Goal: Transaction & Acquisition: Purchase product/service

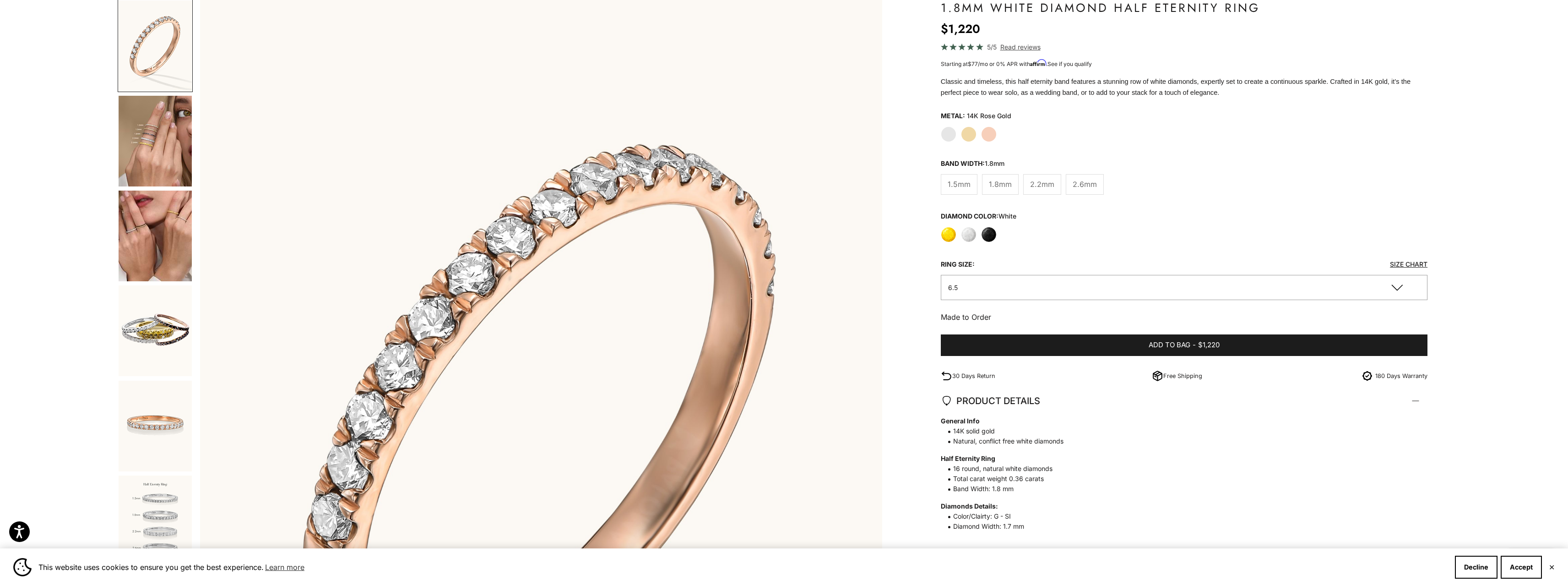
scroll to position [138, 0]
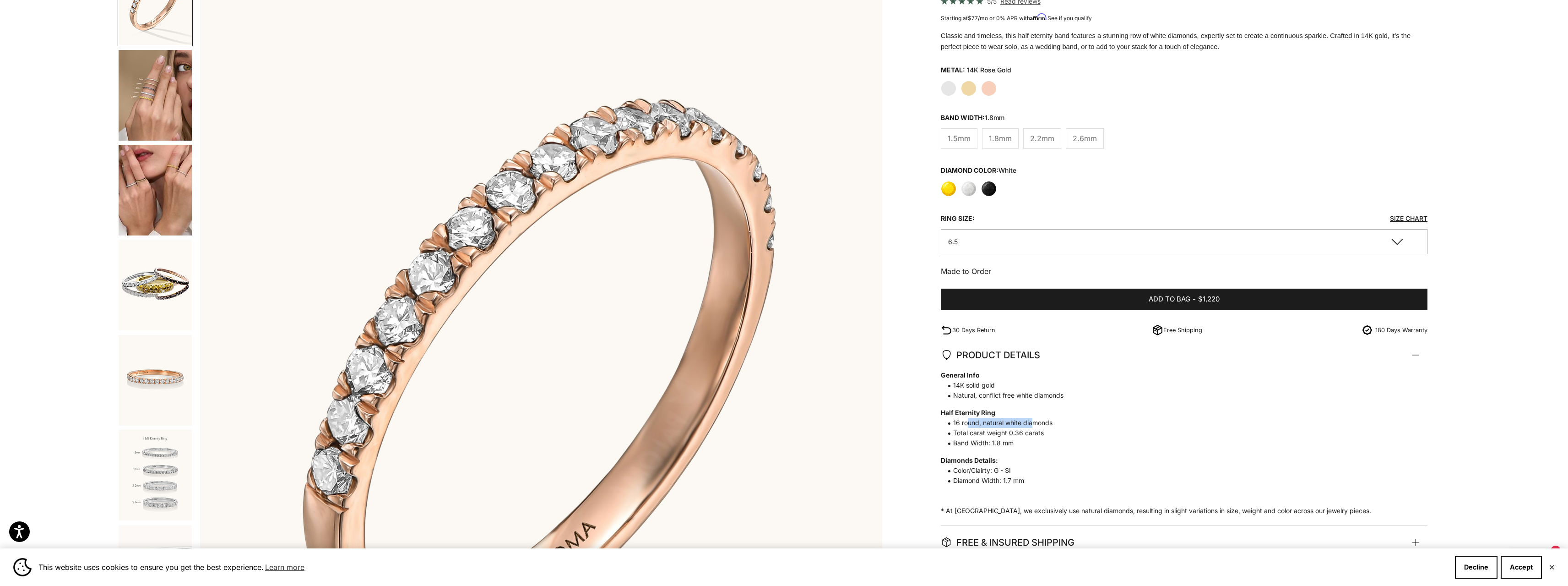
drag, startPoint x: 966, startPoint y: 425, endPoint x: 1034, endPoint y: 424, distance: 68.0
click at [1034, 424] on span "16 round, natural white diamonds" at bounding box center [1180, 423] width 477 height 10
click at [1046, 474] on span "Color/Clairty: G - SI" at bounding box center [1180, 470] width 477 height 10
drag, startPoint x: 988, startPoint y: 479, endPoint x: 1008, endPoint y: 481, distance: 20.1
click at [1008, 481] on span "Diamond Width: 1.7 mm" at bounding box center [1180, 481] width 477 height 10
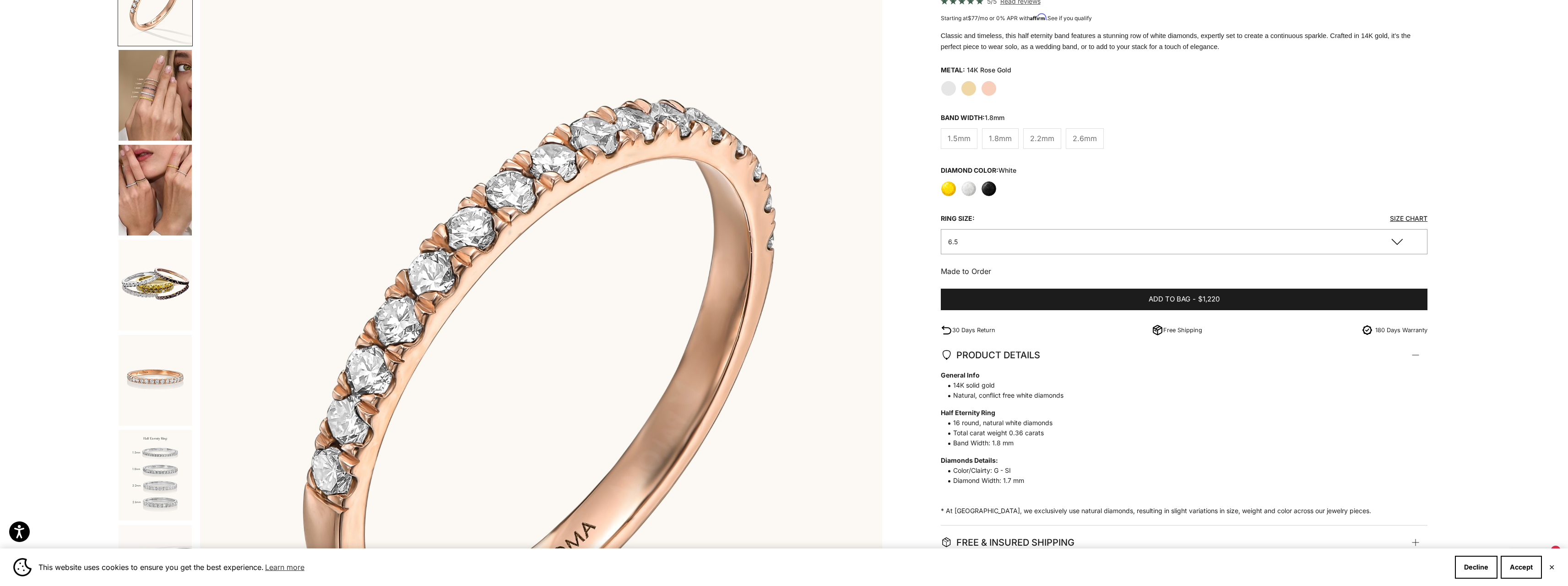
click at [951, 132] on label "1.5mm" at bounding box center [959, 139] width 37 height 21
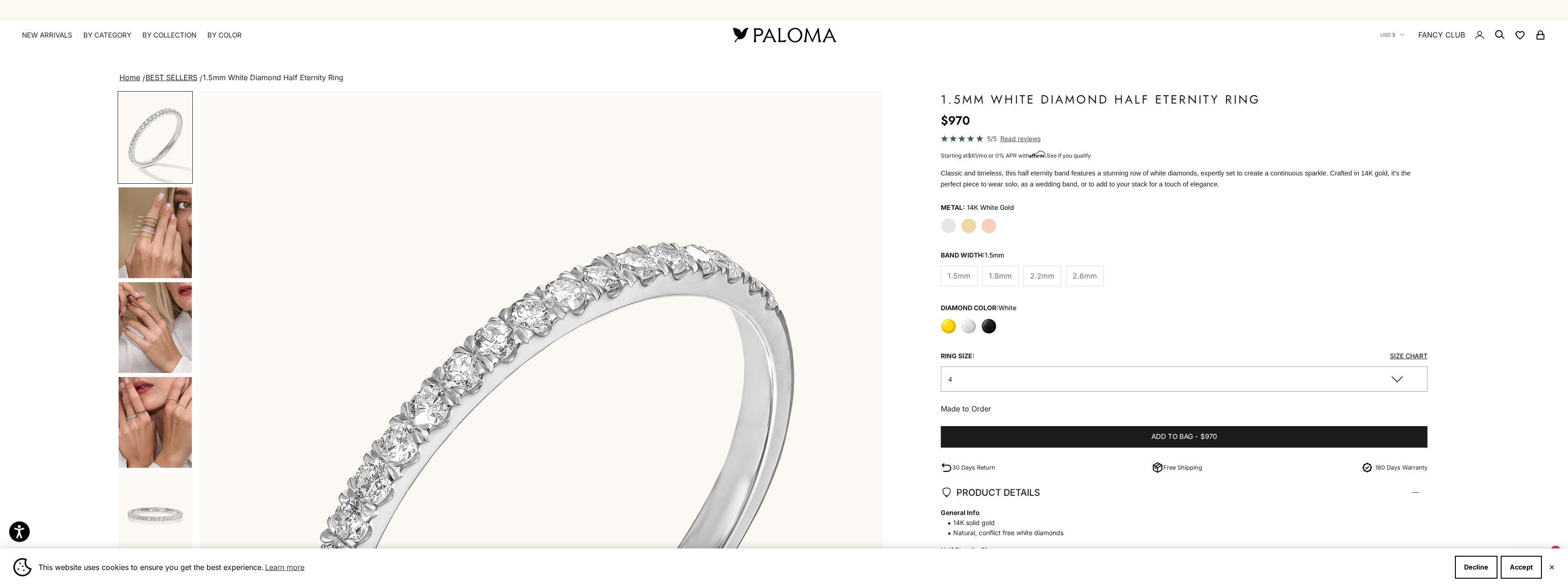
click at [968, 225] on label "Yellow Gold" at bounding box center [969, 226] width 16 height 16
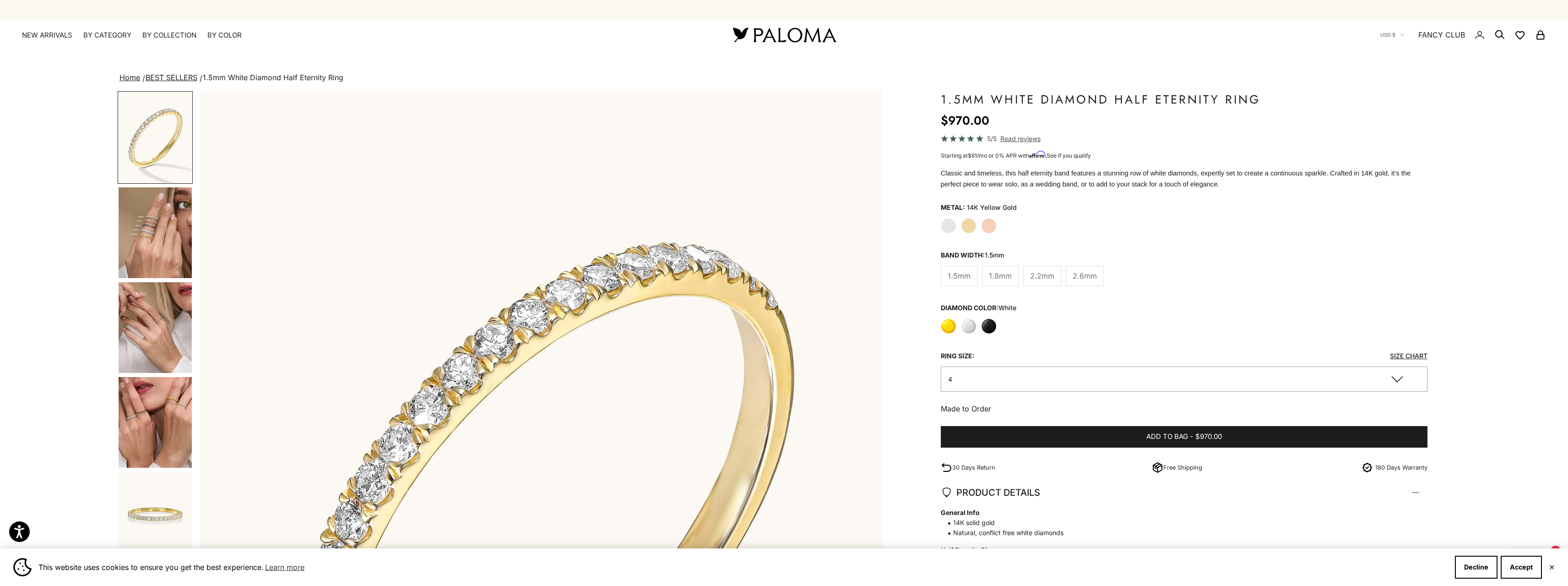
click at [947, 225] on label "White Gold" at bounding box center [949, 226] width 16 height 16
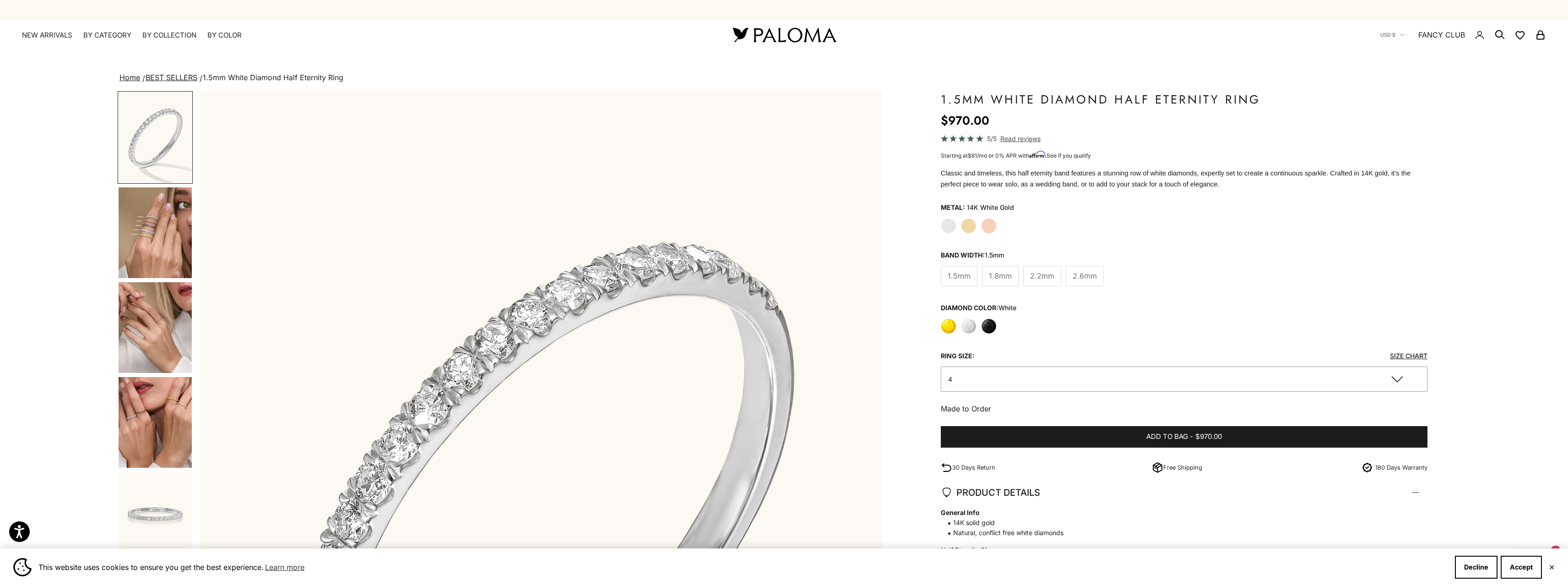
click at [998, 277] on span "1.8mm" at bounding box center [1001, 276] width 23 height 12
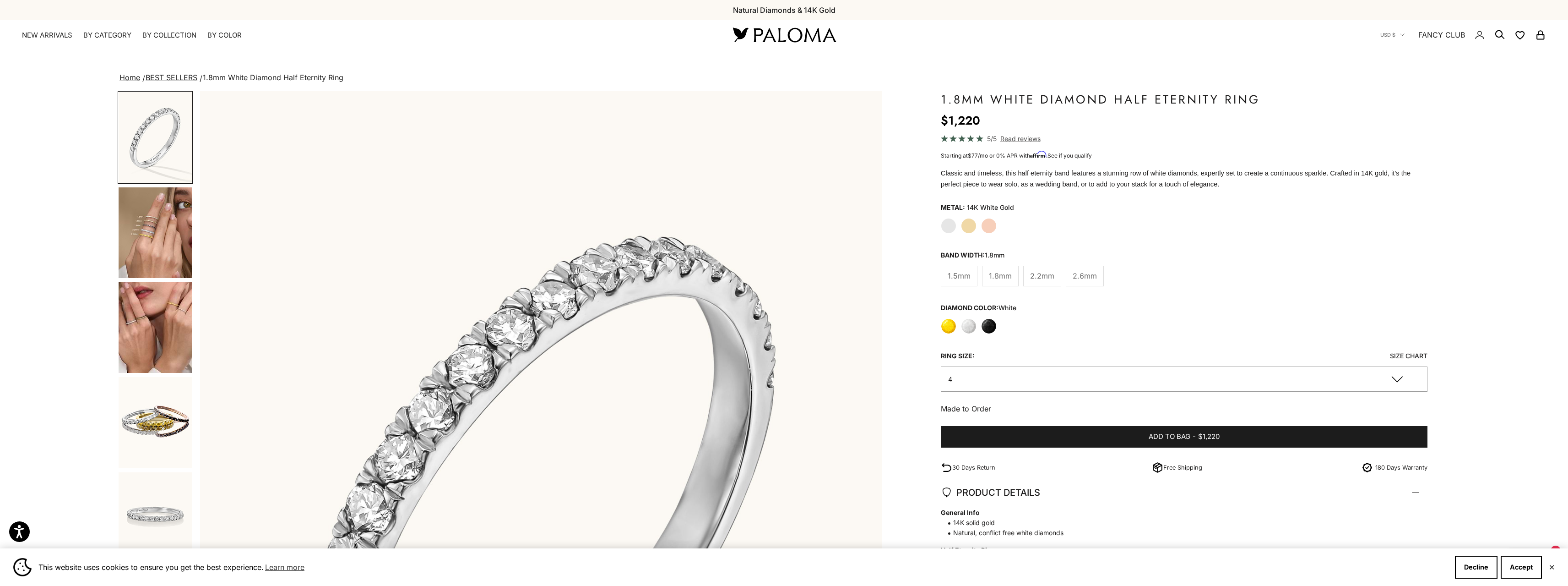
click at [987, 382] on button "4" at bounding box center [1185, 379] width 487 height 25
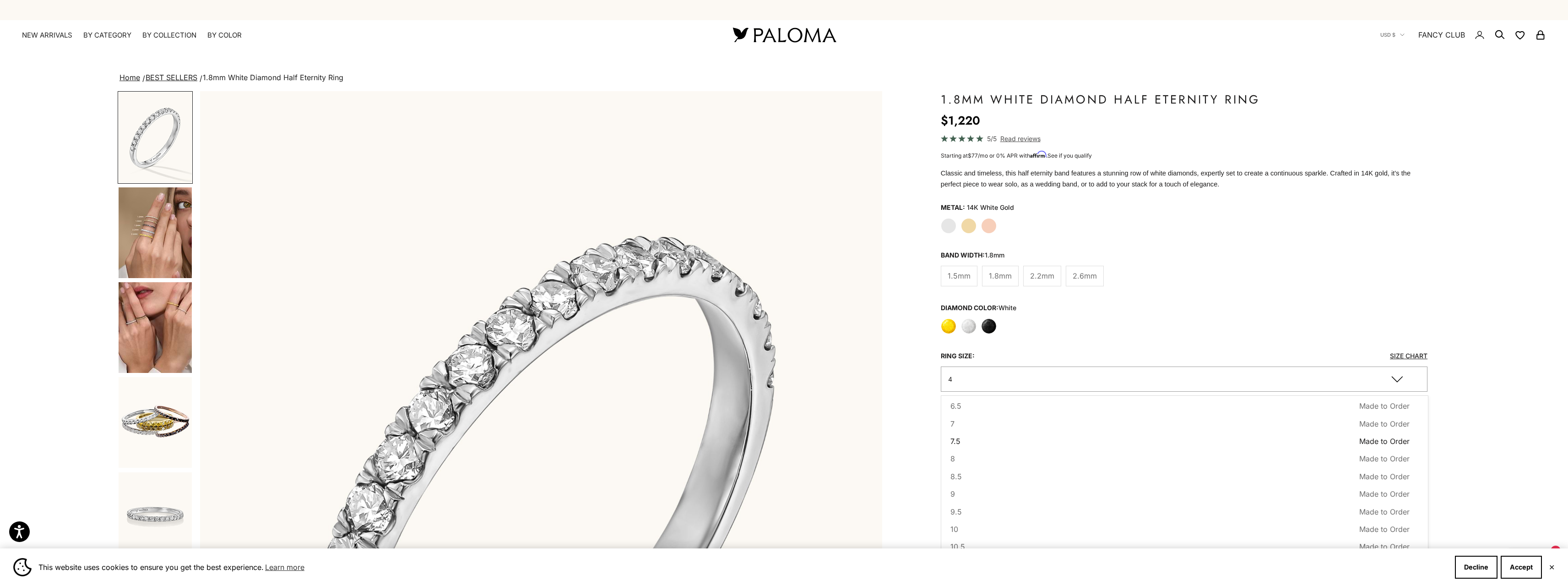
scroll to position [93, 0]
click at [976, 424] on button "7 Made to Order Sold out" at bounding box center [1180, 423] width 459 height 12
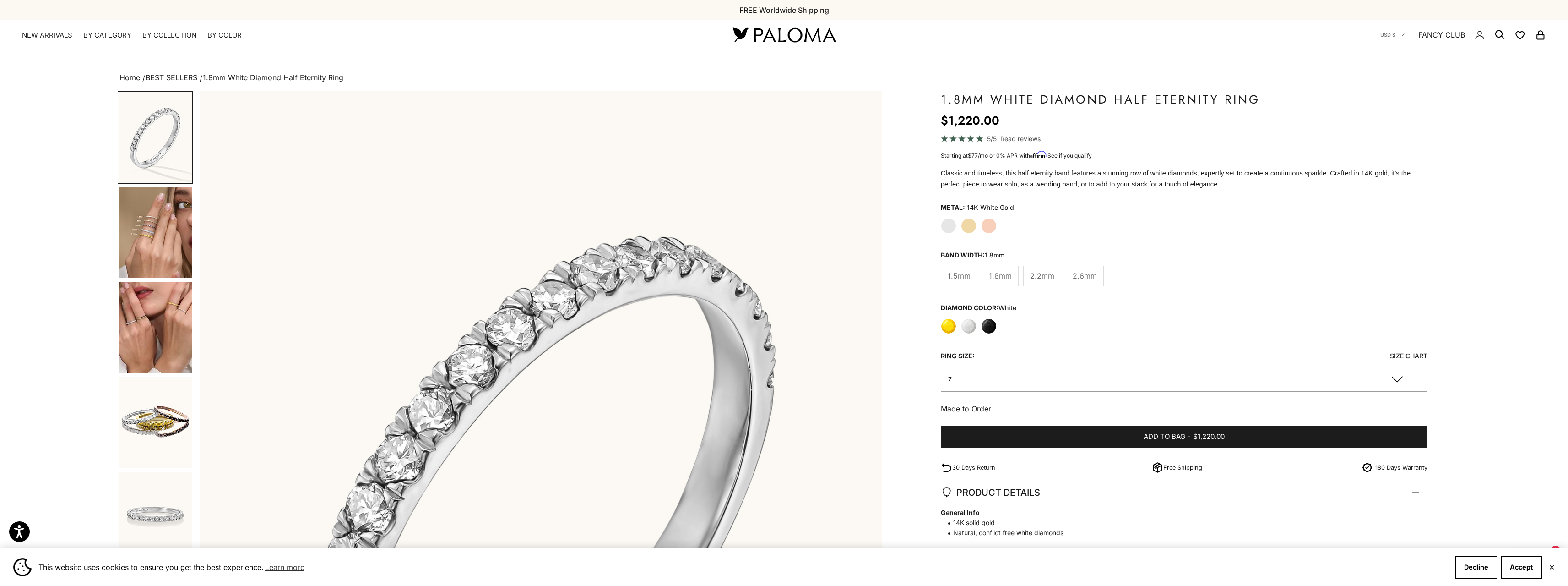
click at [1306, 247] on variant-picker "Metal: 14K White Gold White Gold Yellow Gold Rose Gold Ring Size: Size Chart 7 …" at bounding box center [1185, 296] width 487 height 191
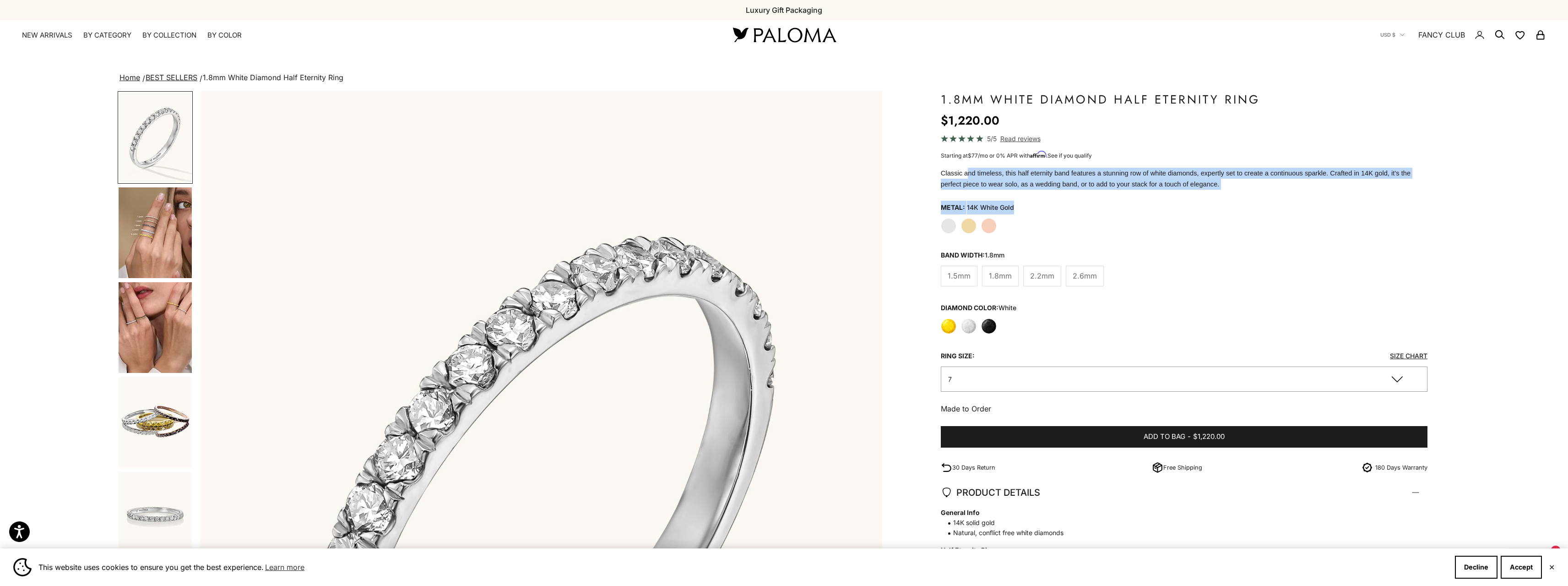
drag, startPoint x: 962, startPoint y: 175, endPoint x: 1055, endPoint y: 191, distance: 94.4
click at [1055, 191] on div "1.8mm White Diamond Half Eternity Ring Sale price $1,220.00 $0 (/) 5/5 Read rev…" at bounding box center [1185, 426] width 487 height 670
click at [1183, 189] on p "Classic and timeless, this half eternity band features a stunning row of white …" at bounding box center [1185, 178] width 487 height 22
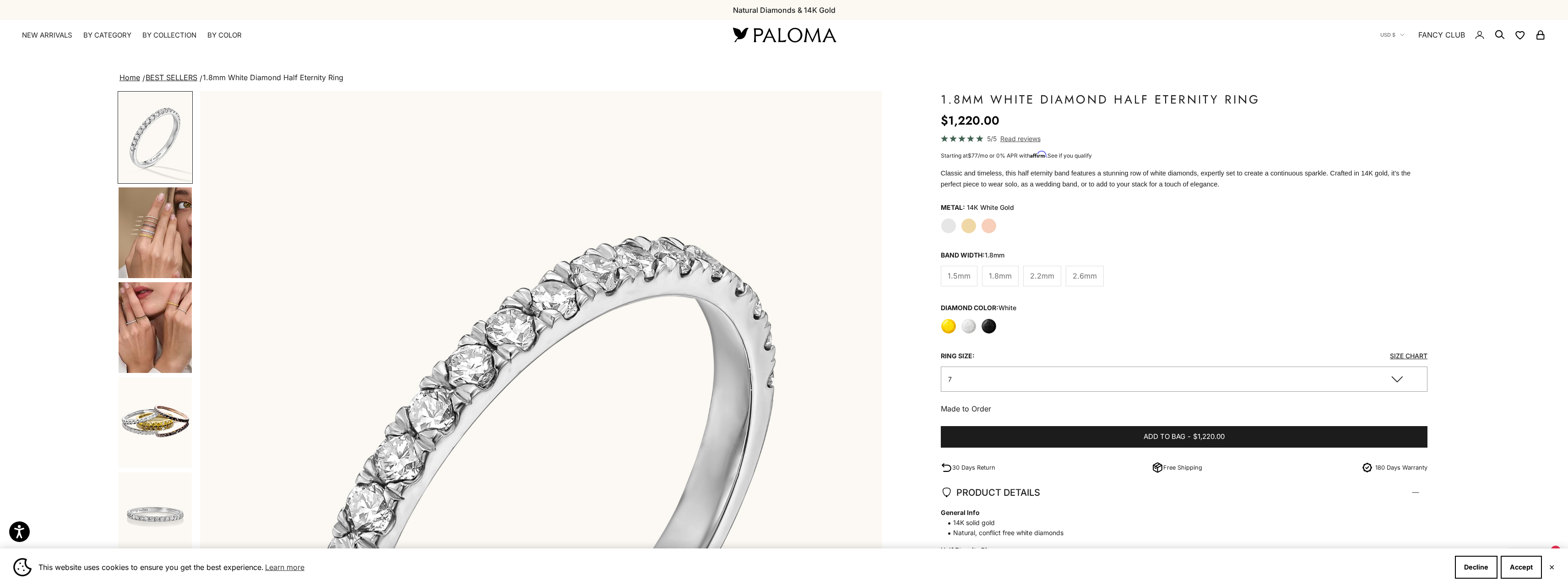
click at [948, 328] on label "Yellow" at bounding box center [949, 327] width 16 height 16
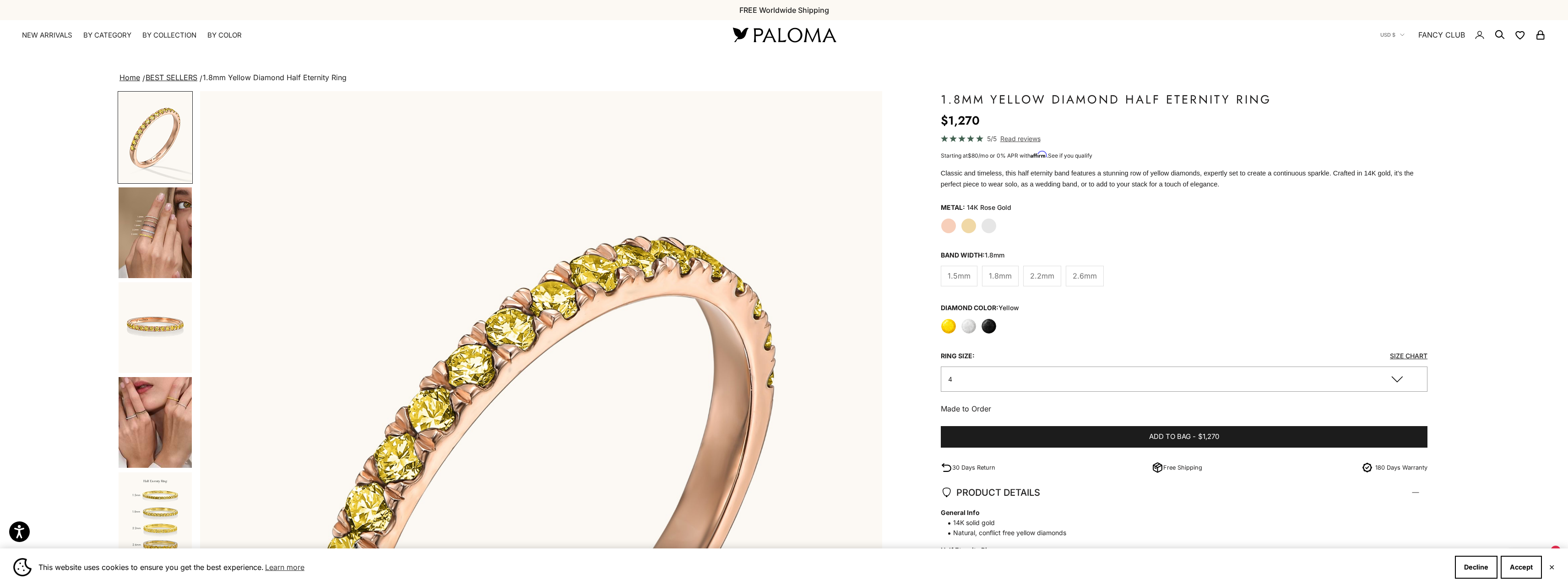
click at [989, 328] on label "Black" at bounding box center [989, 327] width 16 height 16
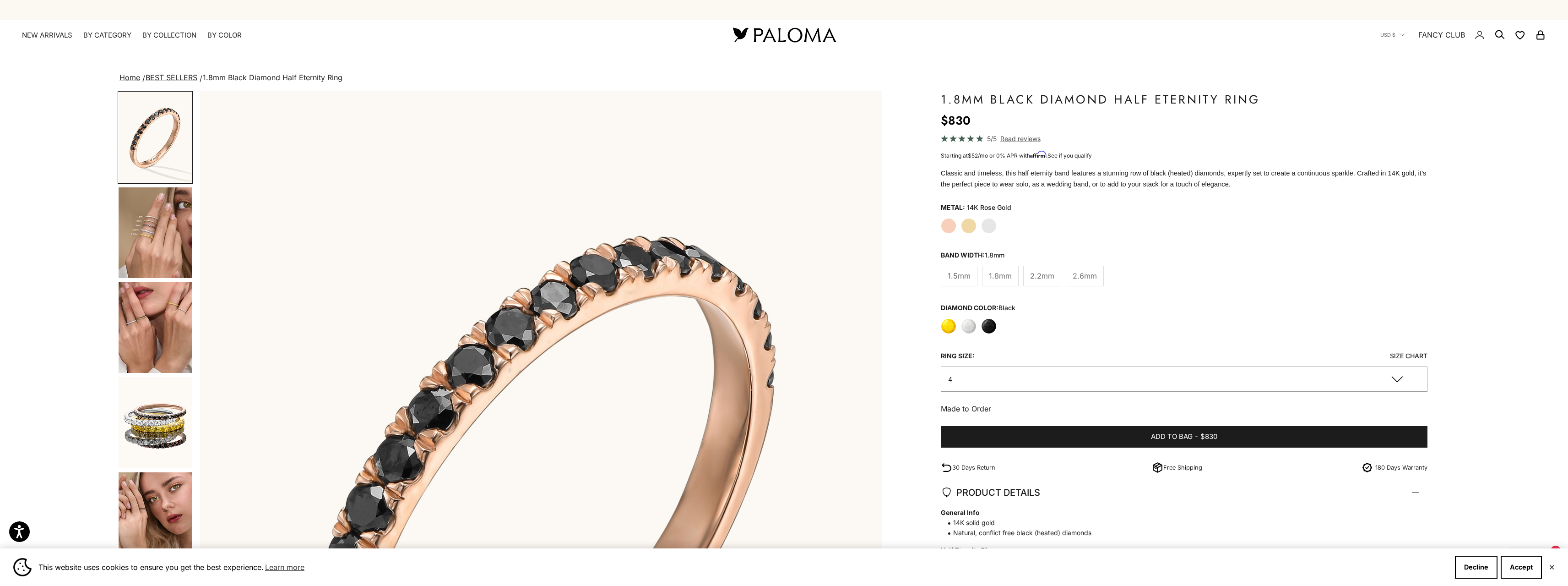
click at [949, 327] on label "Yellow" at bounding box center [949, 327] width 16 height 16
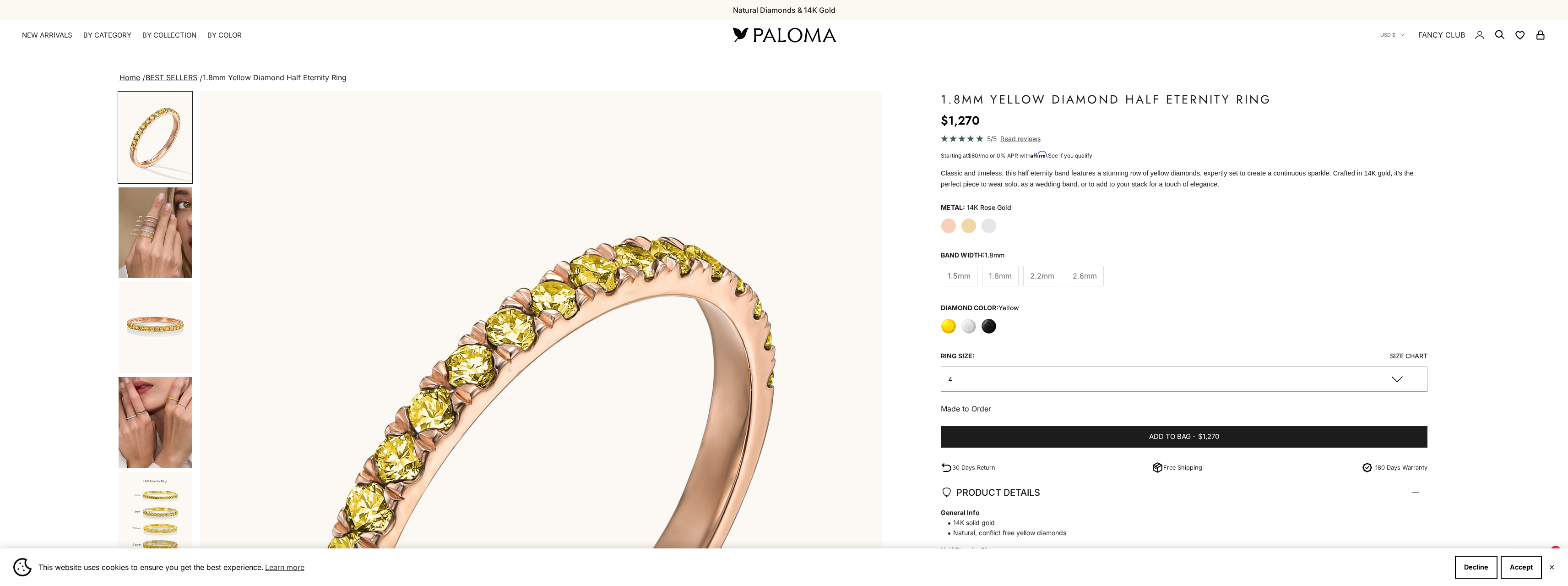
click at [969, 310] on legend "Diamond Color: yellow" at bounding box center [980, 308] width 79 height 14
click at [970, 320] on label "White" at bounding box center [969, 327] width 16 height 16
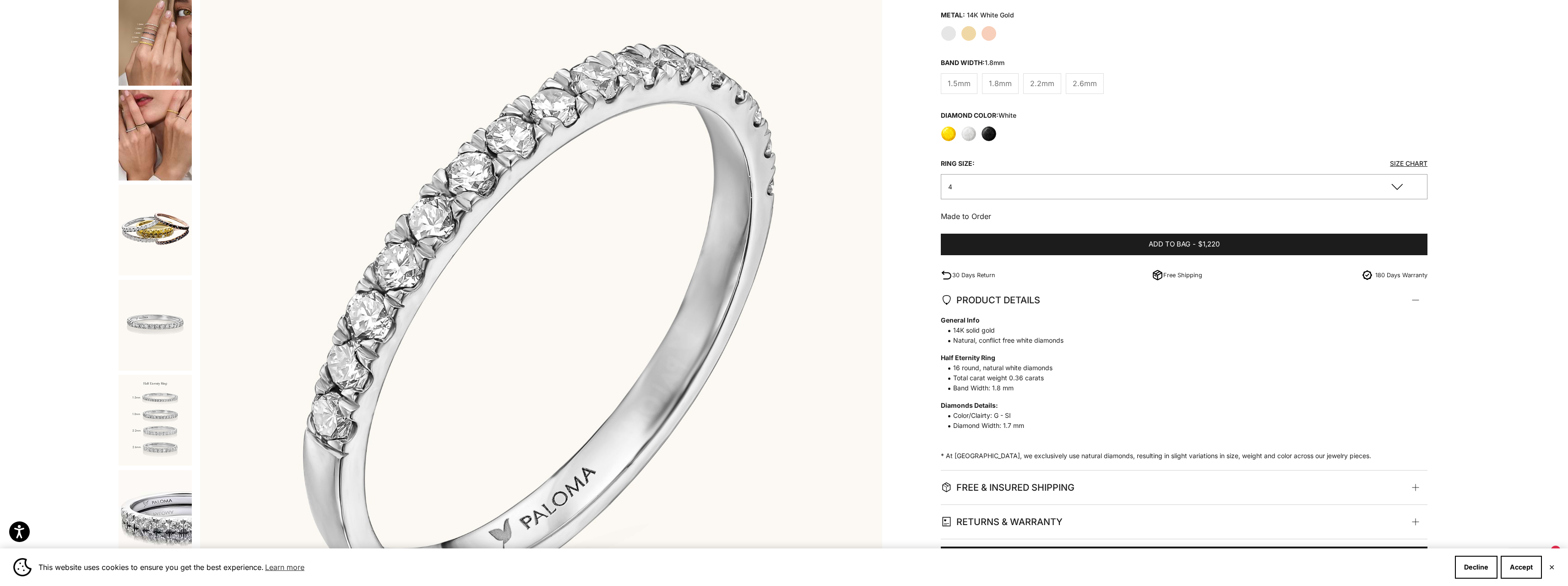
scroll to position [275, 0]
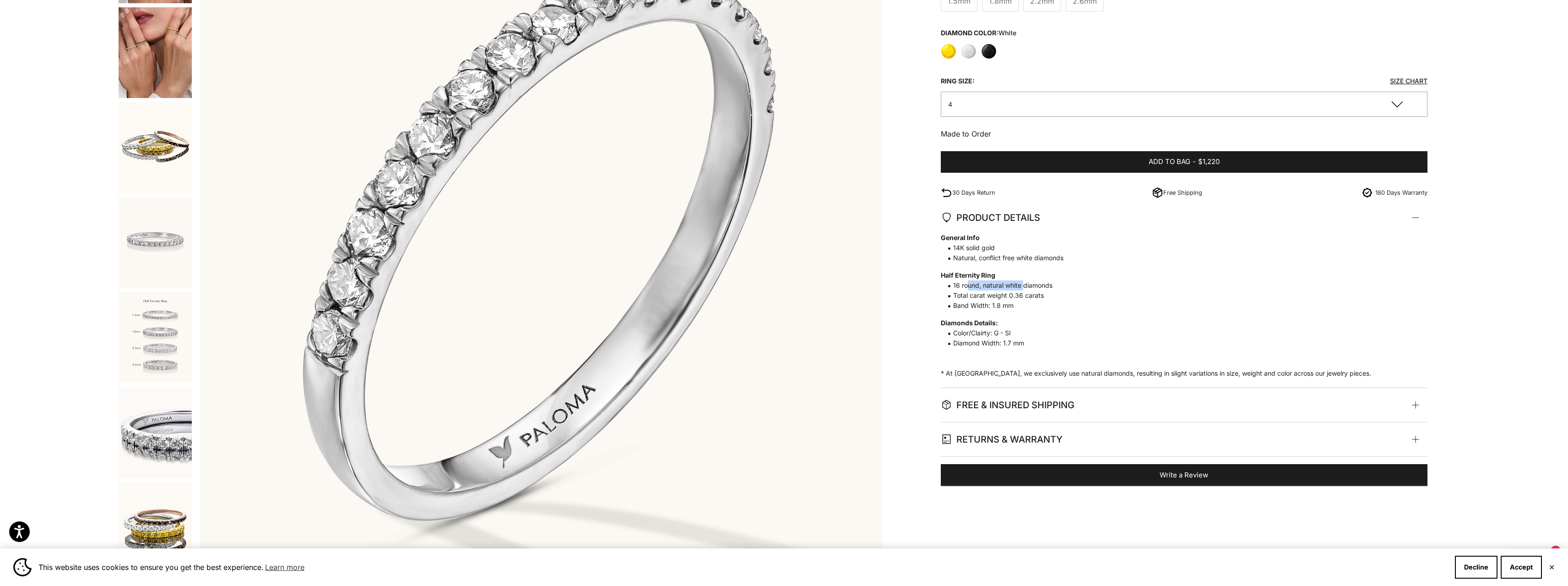
drag, startPoint x: 968, startPoint y: 289, endPoint x: 1024, endPoint y: 286, distance: 56.1
click at [1024, 286] on span "16 round, natural white diamonds" at bounding box center [1180, 285] width 477 height 10
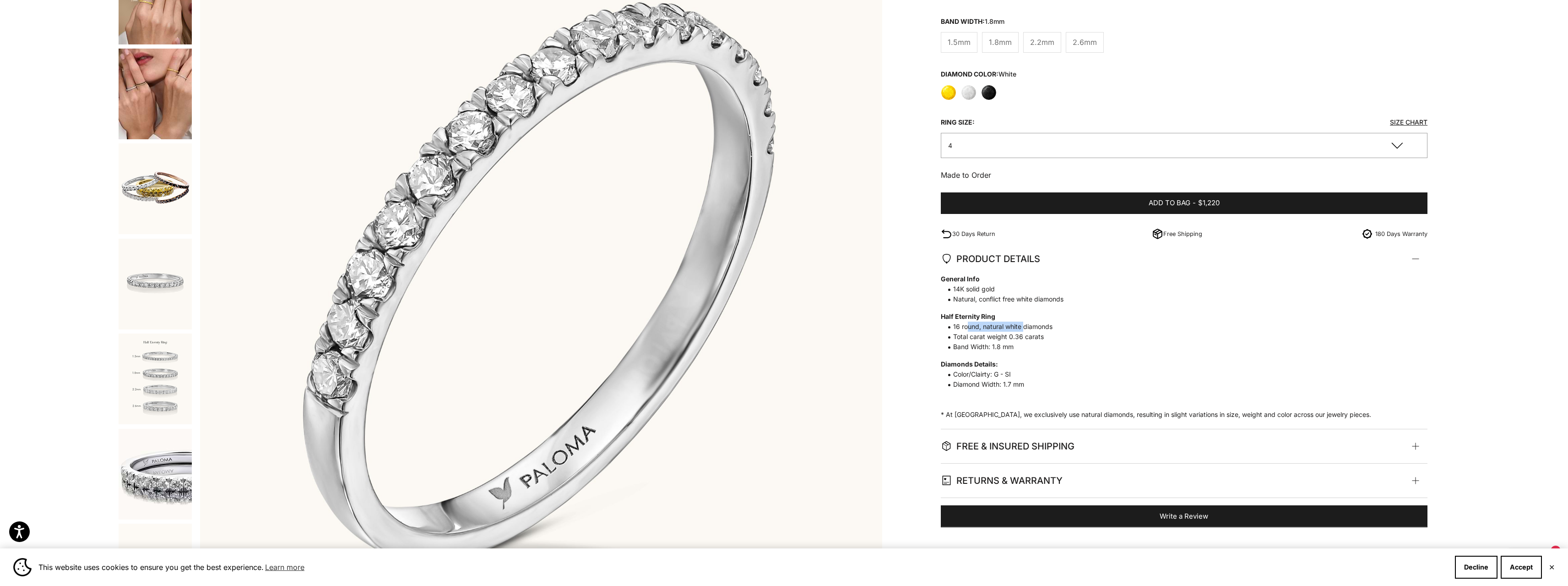
scroll to position [320, 0]
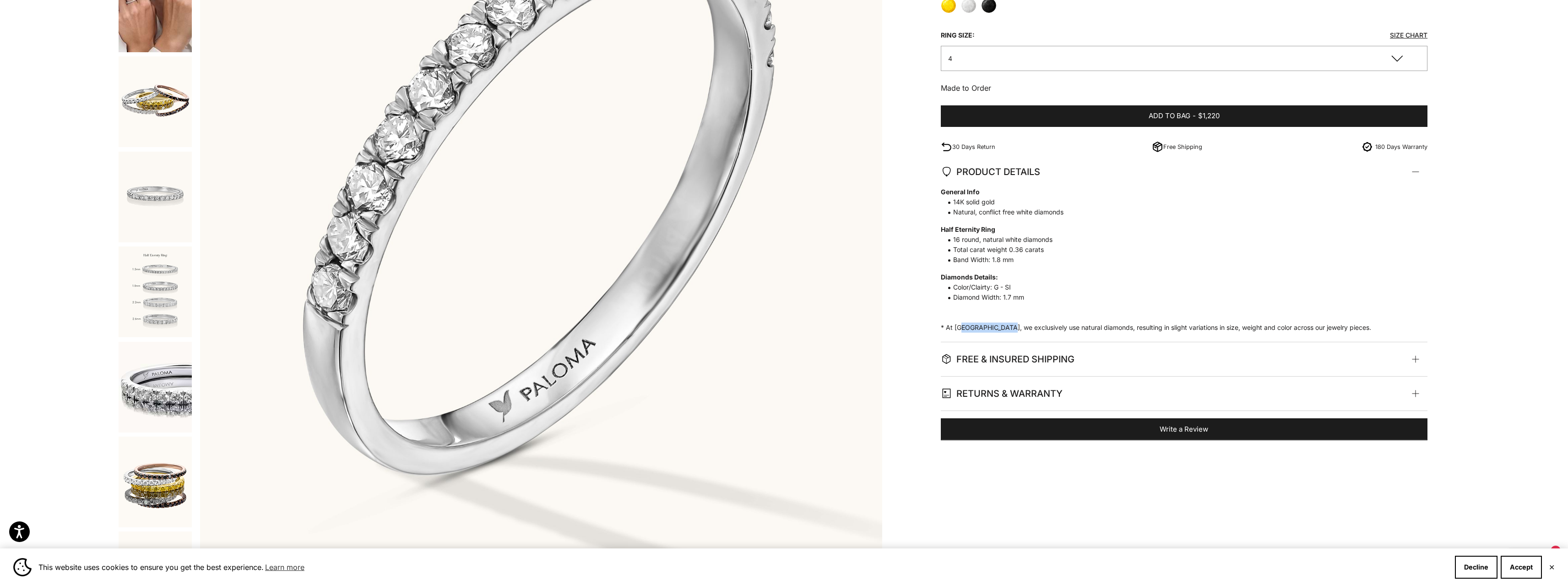
drag, startPoint x: 961, startPoint y: 328, endPoint x: 1007, endPoint y: 330, distance: 46.0
click at [1007, 330] on p "General Info 14K solid gold Natural, conflict free white diamonds Half Eternity…" at bounding box center [1180, 259] width 477 height 146
drag, startPoint x: 1052, startPoint y: 326, endPoint x: 1097, endPoint y: 326, distance: 45.0
click at [1069, 326] on p "General Info 14K solid gold Natural, conflict free white diamonds Half Eternity…" at bounding box center [1180, 259] width 477 height 146
drag, startPoint x: 1126, startPoint y: 326, endPoint x: 1323, endPoint y: 327, distance: 197.0
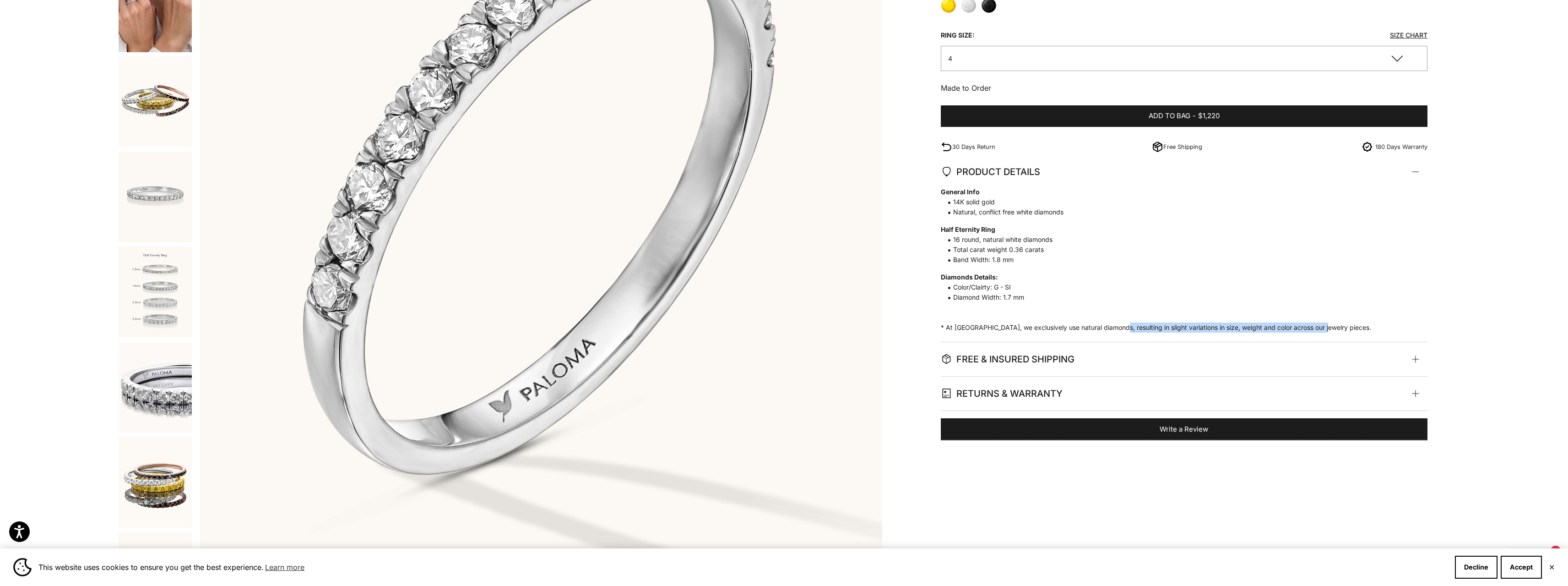
click at [1323, 327] on p "General Info 14K solid gold Natural, conflict free white diamonds Half Eternity…" at bounding box center [1180, 259] width 477 height 146
click at [1329, 328] on p "General Info 14K solid gold Natural, conflict free white diamonds Half Eternity…" at bounding box center [1180, 259] width 477 height 146
drag, startPoint x: 987, startPoint y: 328, endPoint x: 1087, endPoint y: 329, distance: 100.0
click at [1087, 329] on p "General Info 14K solid gold Natural, conflict free white diamonds Half Eternity…" at bounding box center [1180, 259] width 477 height 146
click at [1111, 329] on p "General Info 14K solid gold Natural, conflict free white diamonds Half Eternity…" at bounding box center [1180, 259] width 477 height 146
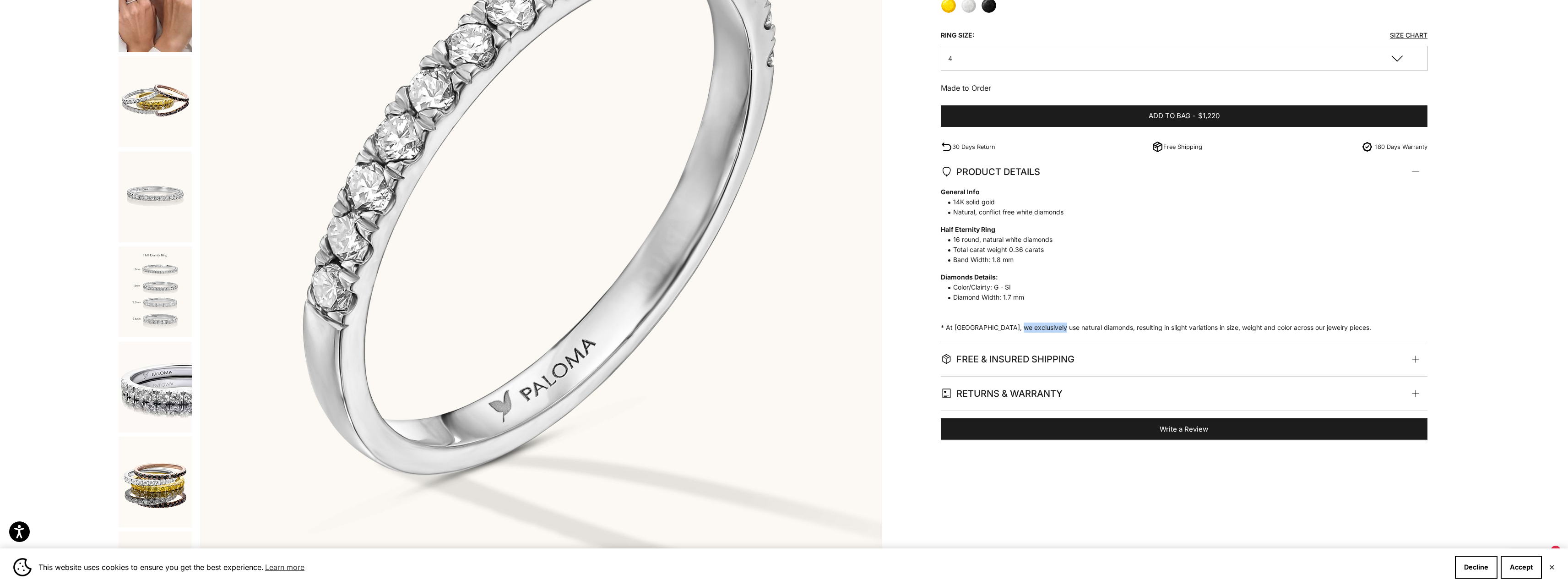
drag, startPoint x: 1014, startPoint y: 325, endPoint x: 1058, endPoint y: 325, distance: 44.0
click at [1058, 325] on p "General Info 14K solid gold Natural, conflict free white diamonds Half Eternity…" at bounding box center [1180, 259] width 477 height 146
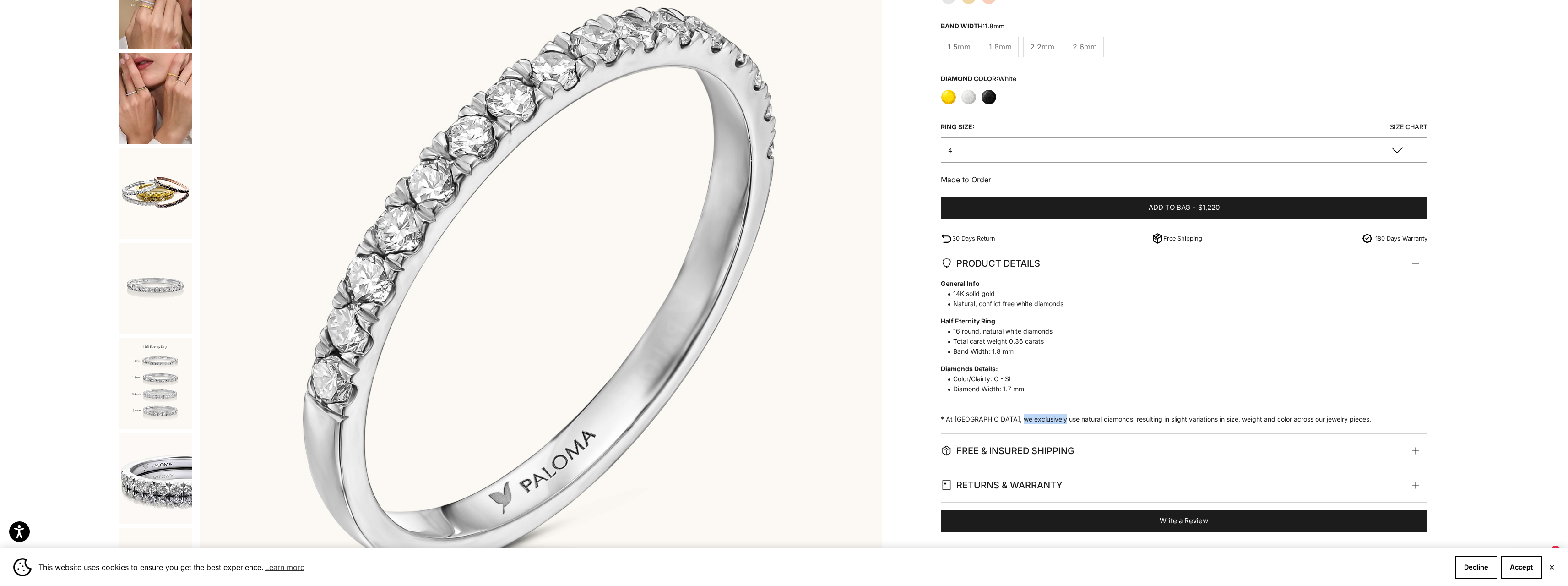
scroll to position [183, 0]
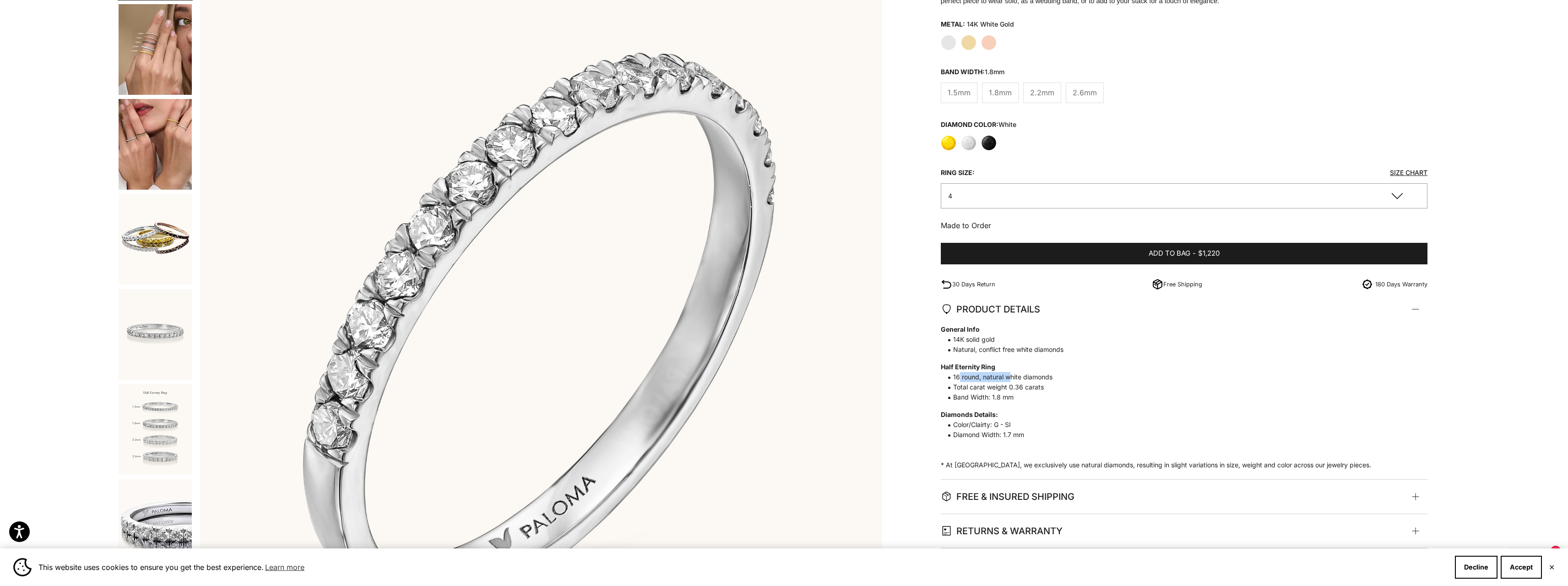
drag, startPoint x: 959, startPoint y: 376, endPoint x: 1009, endPoint y: 376, distance: 50.0
click at [1009, 376] on span "16 round, natural white diamonds" at bounding box center [1180, 377] width 477 height 10
drag, startPoint x: 976, startPoint y: 426, endPoint x: 1013, endPoint y: 425, distance: 37.0
click at [1013, 425] on span "Color/Clairty: G - SI" at bounding box center [1180, 425] width 477 height 10
click at [987, 437] on span "Diamond Width: 1.7 mm" at bounding box center [1180, 434] width 477 height 10
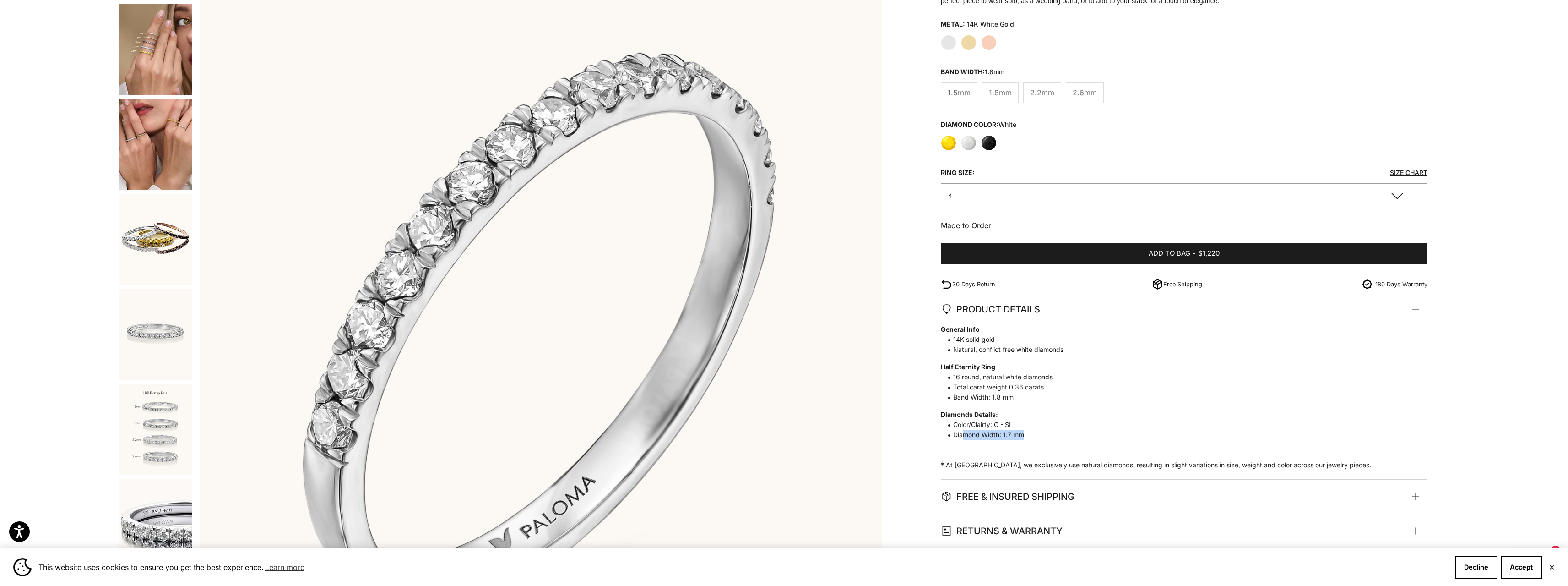
drag, startPoint x: 963, startPoint y: 431, endPoint x: 1022, endPoint y: 430, distance: 59.0
click at [1022, 430] on span "Diamond Width: 1.7 mm" at bounding box center [1180, 434] width 477 height 10
click at [1077, 407] on span "General Info 14K solid gold Natural, conflict free white diamonds Half Eternity…" at bounding box center [1180, 382] width 477 height 116
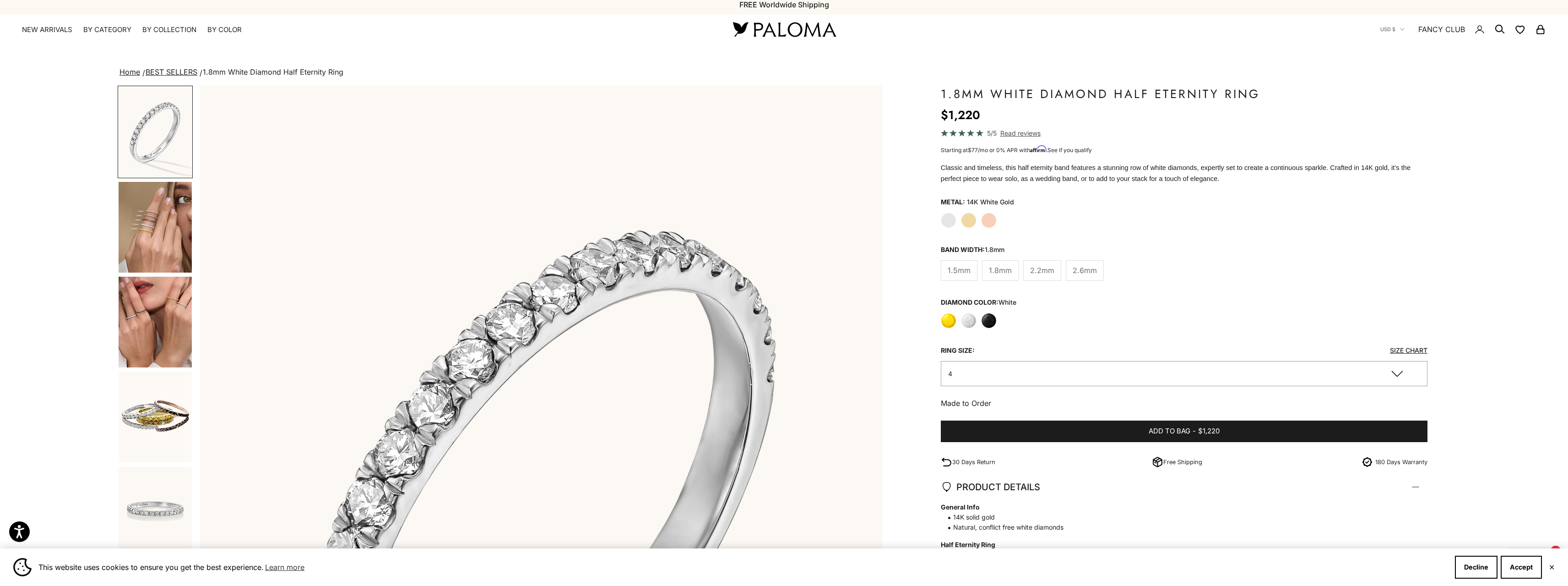
scroll to position [0, 0]
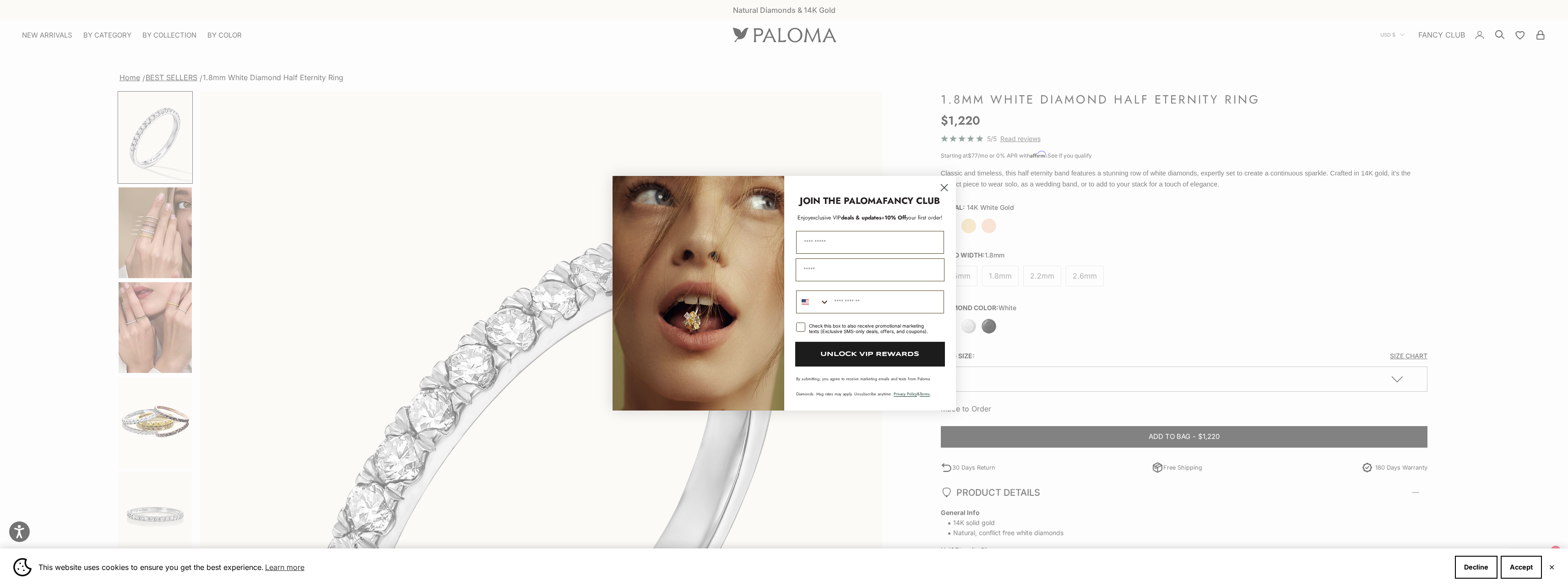
click at [943, 186] on icon "Close dialog" at bounding box center [944, 187] width 7 height 7
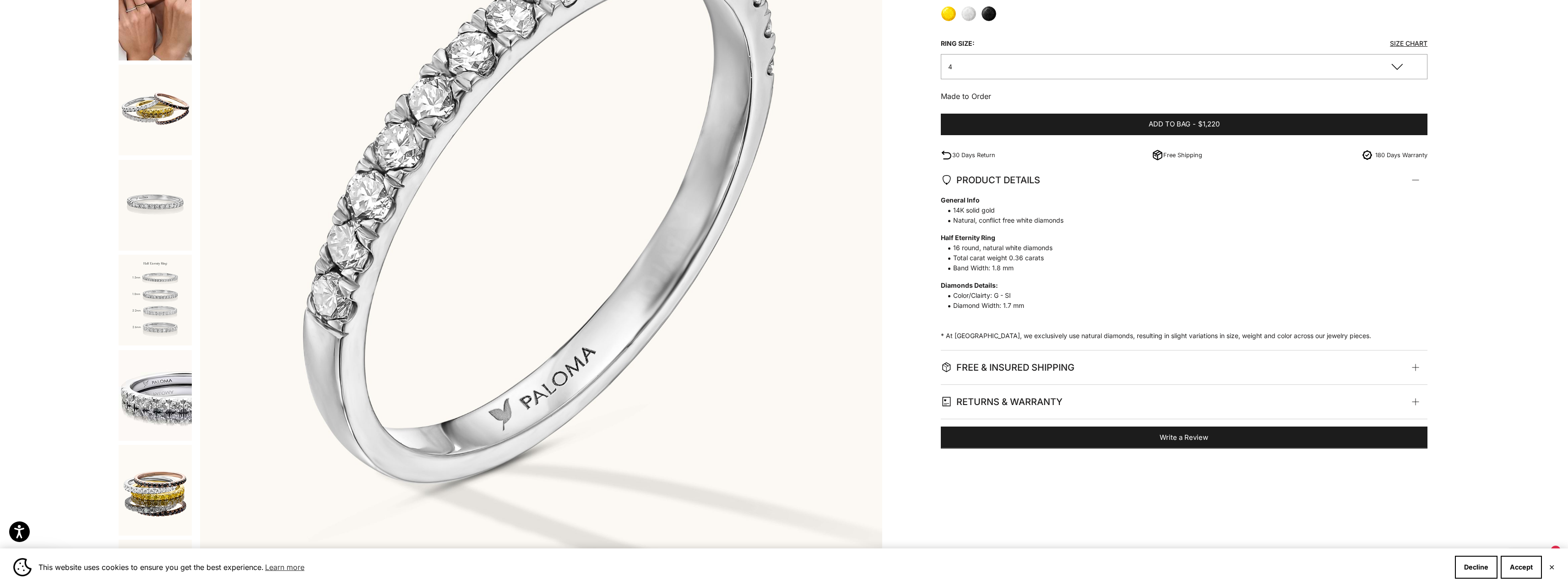
scroll to position [367, 0]
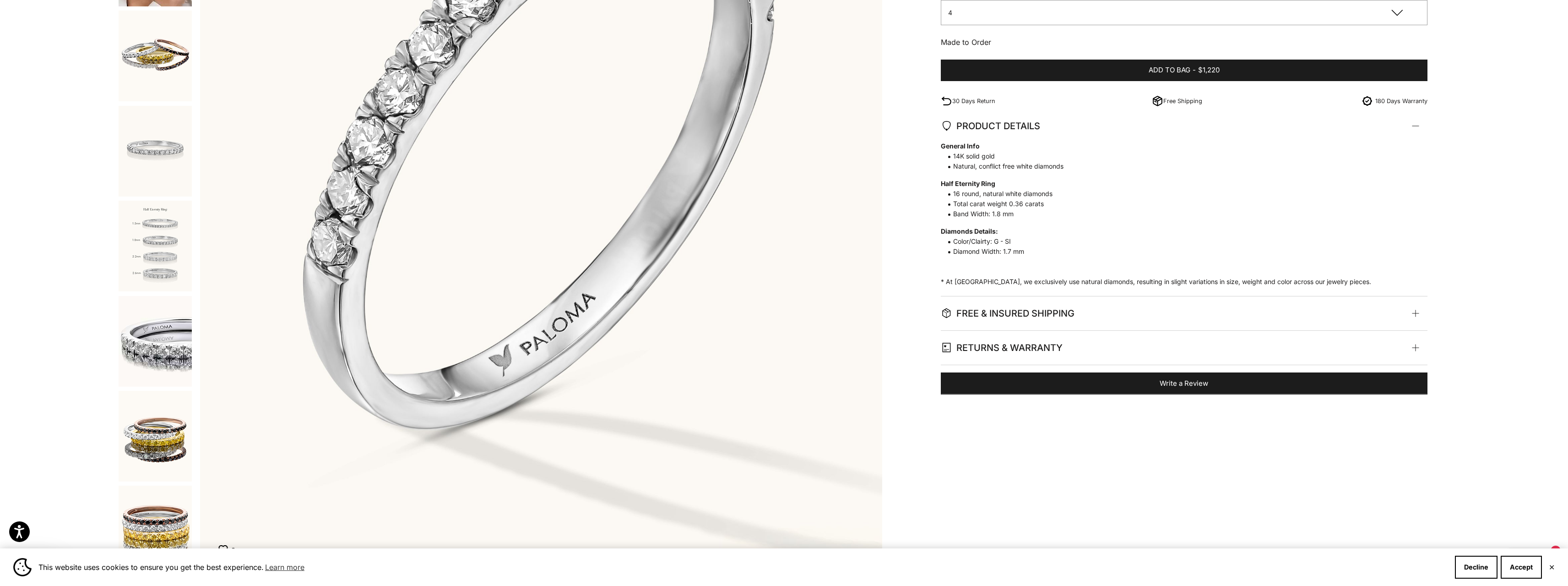
click at [152, 257] on img "Go to item 10" at bounding box center [155, 245] width 73 height 91
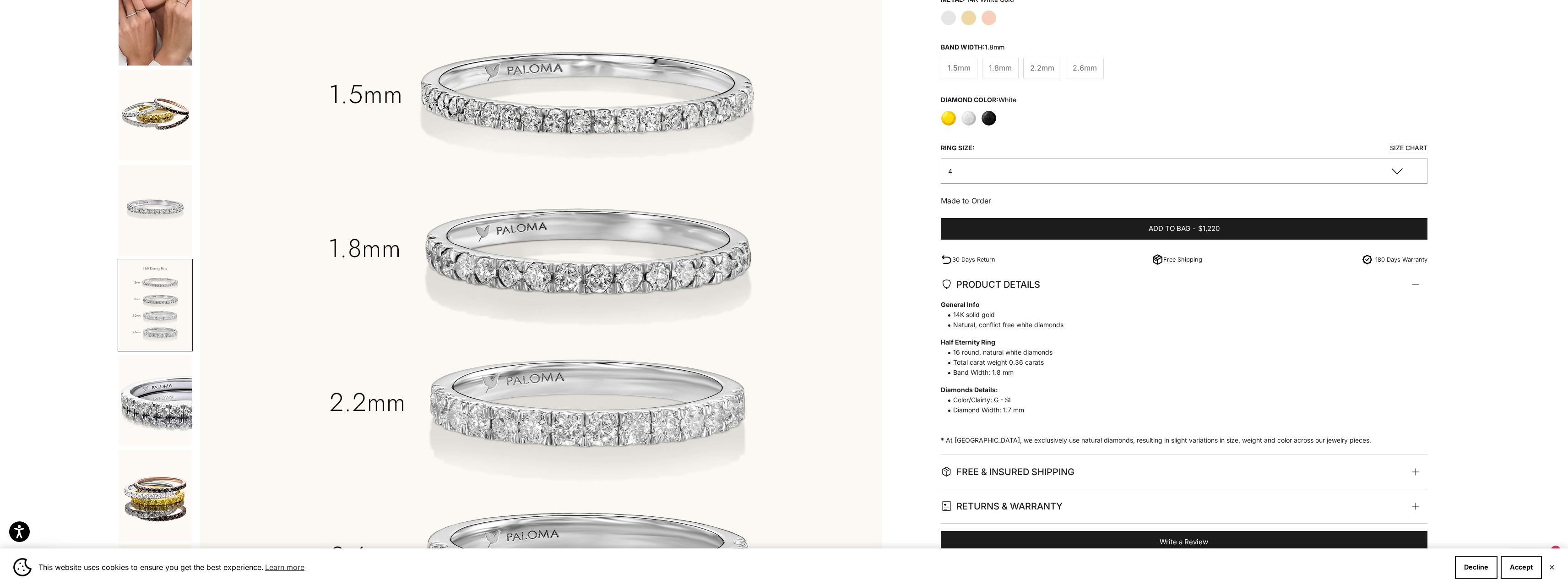
scroll to position [183, 0]
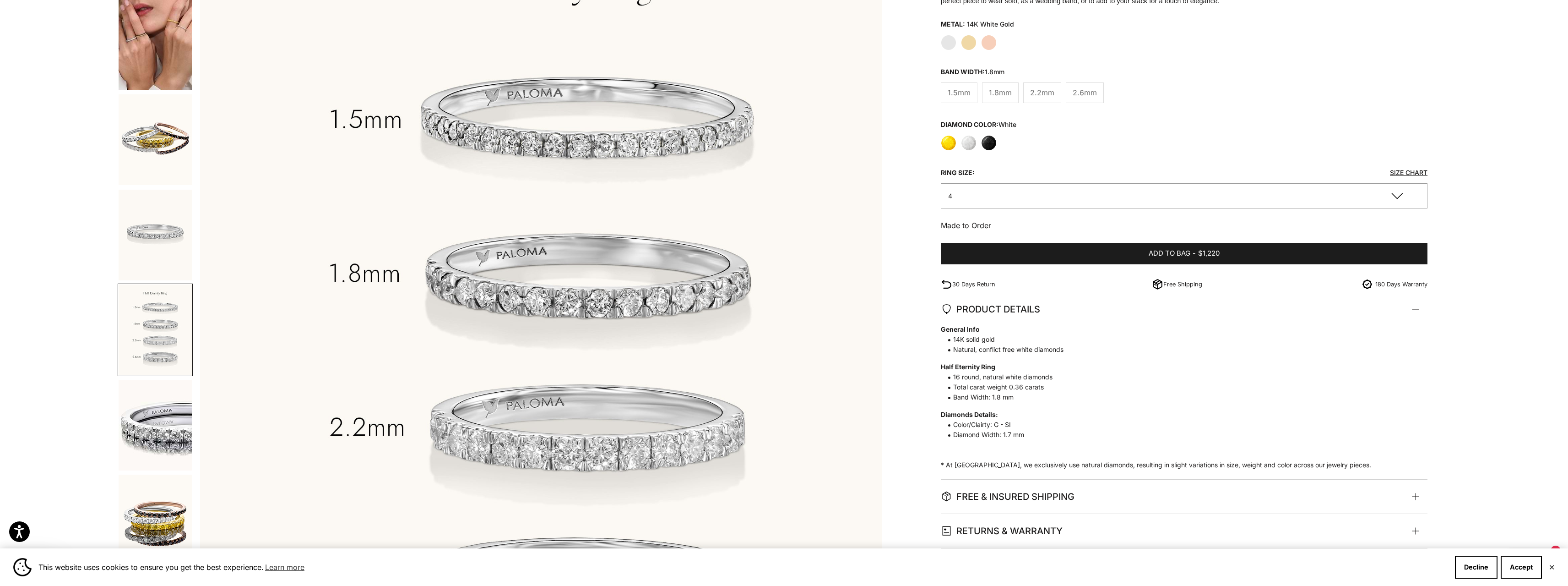
click at [154, 443] on img "Go to item 11" at bounding box center [155, 425] width 73 height 91
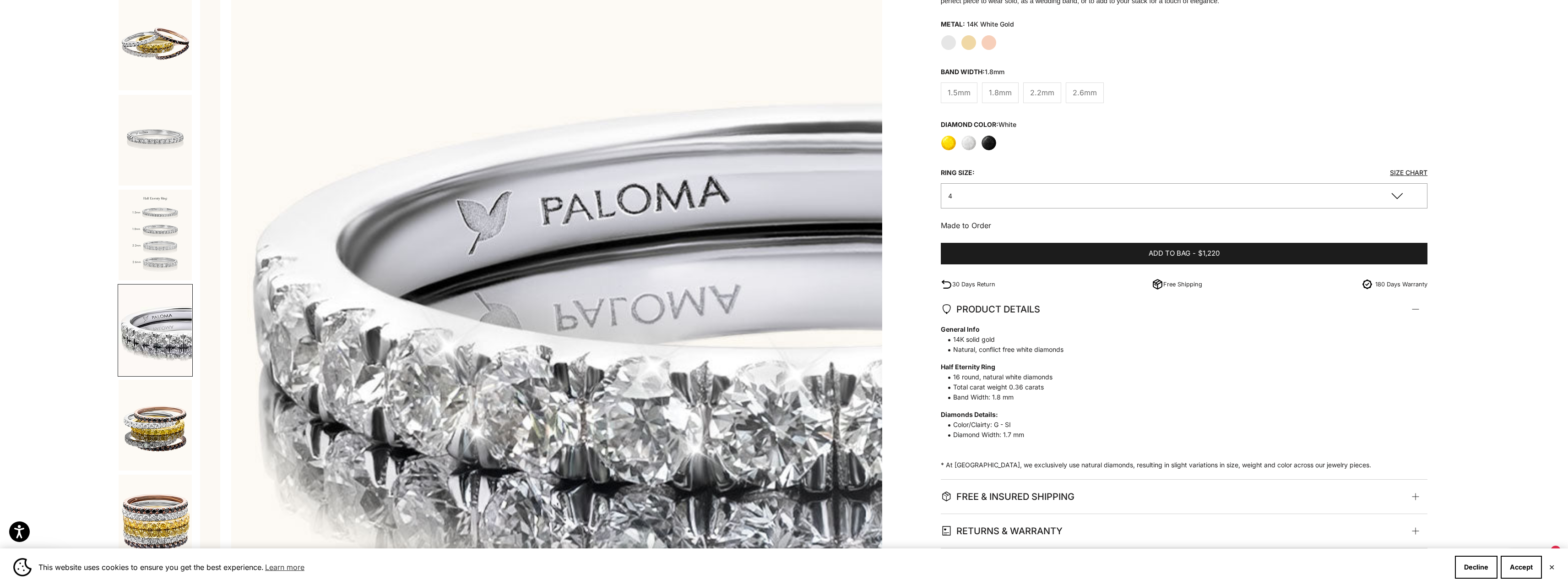
scroll to position [0, 4159]
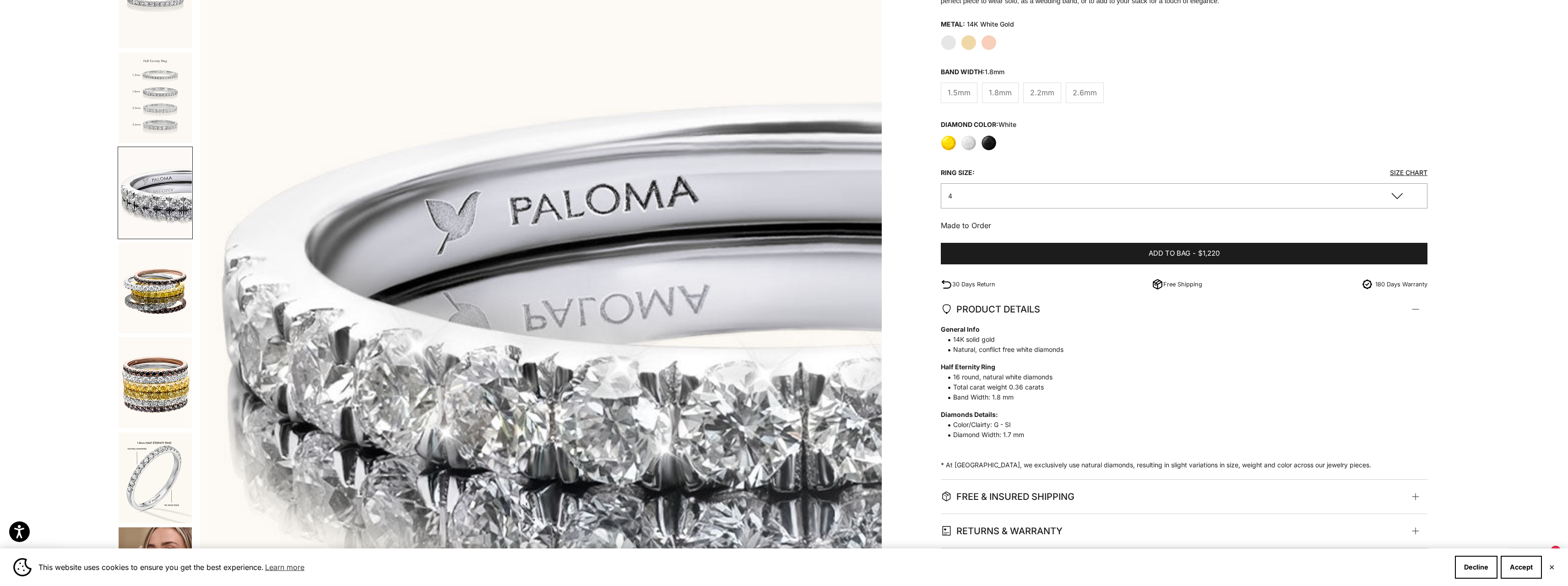
click at [167, 384] on img "Go to item 13" at bounding box center [155, 383] width 73 height 91
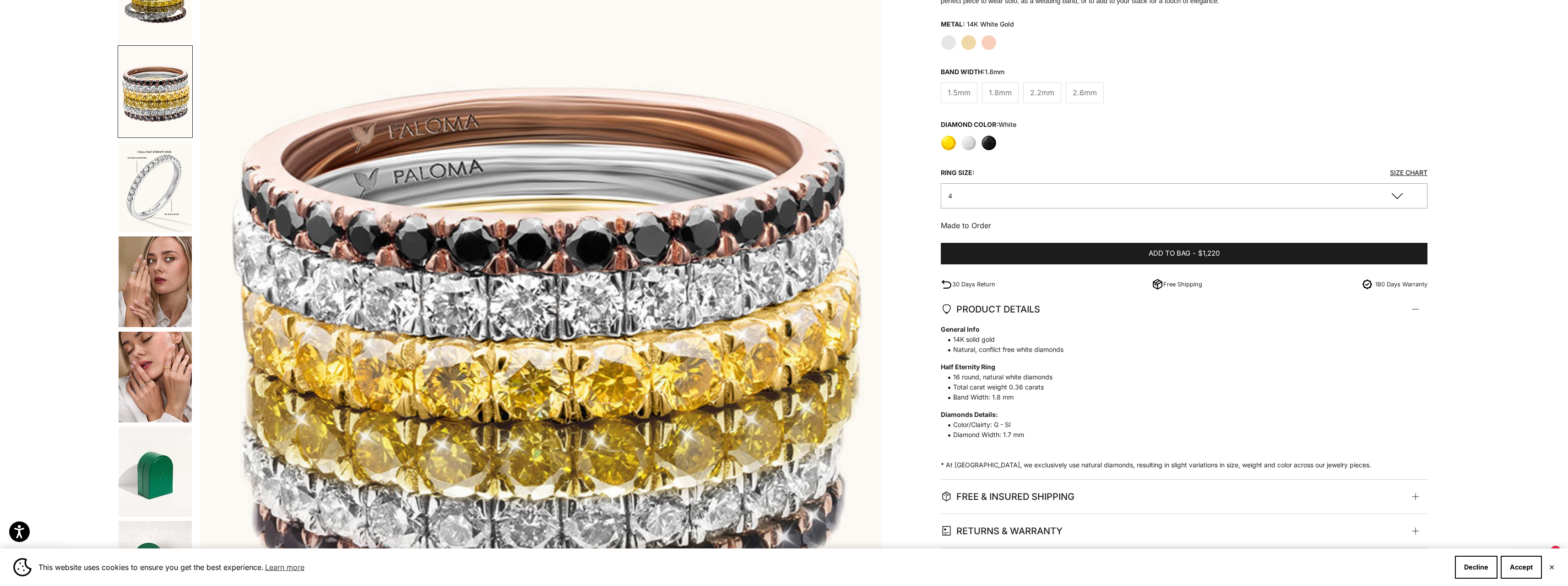
scroll to position [659, 0]
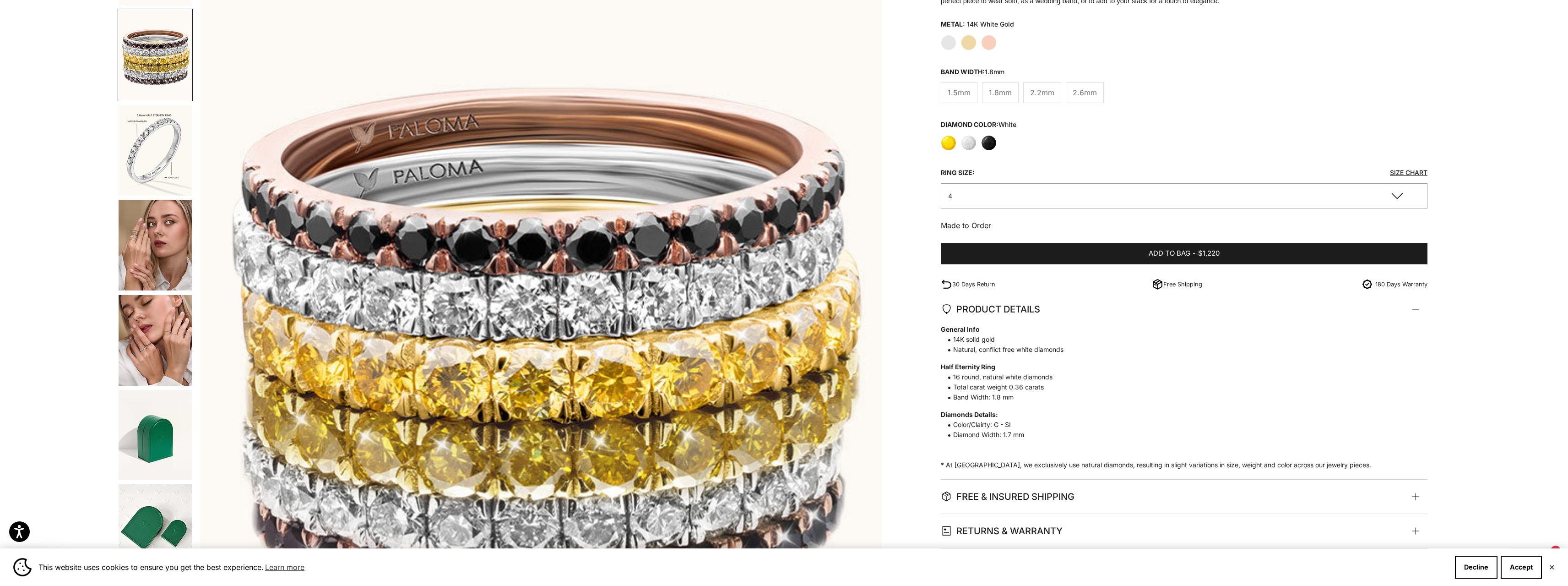
click at [147, 228] on img "Go to item 17" at bounding box center [155, 245] width 73 height 91
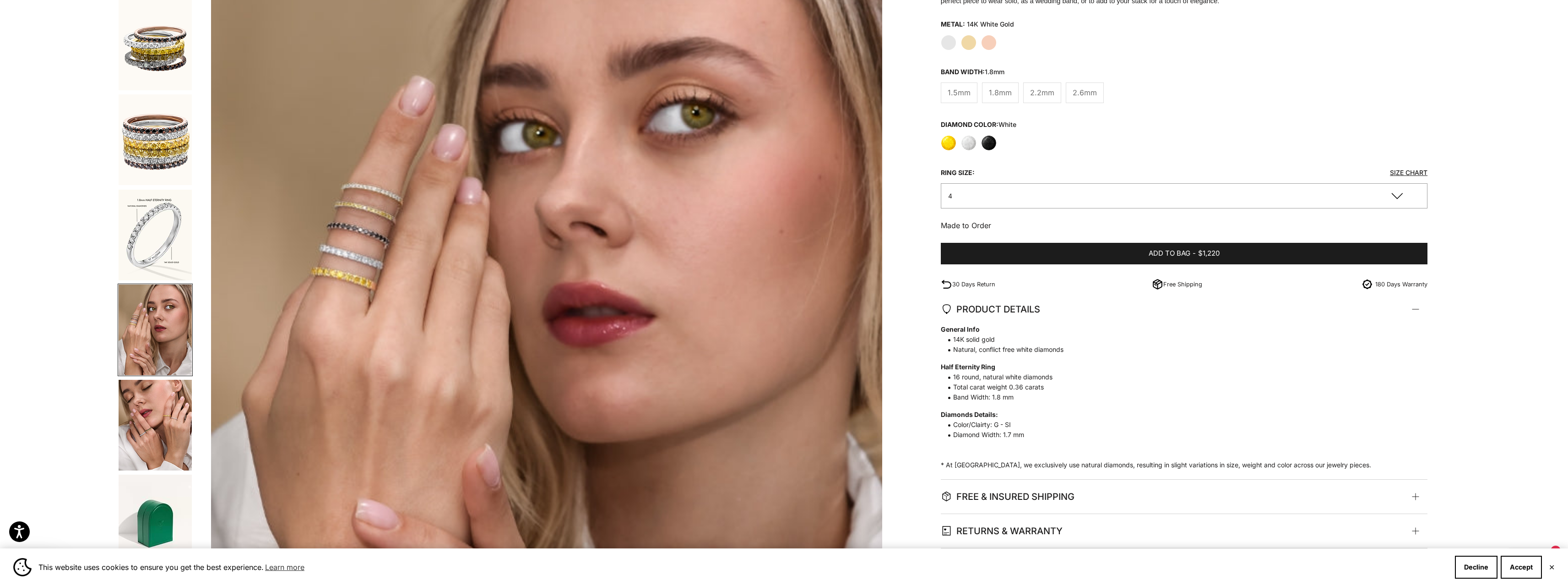
scroll to position [0, 0]
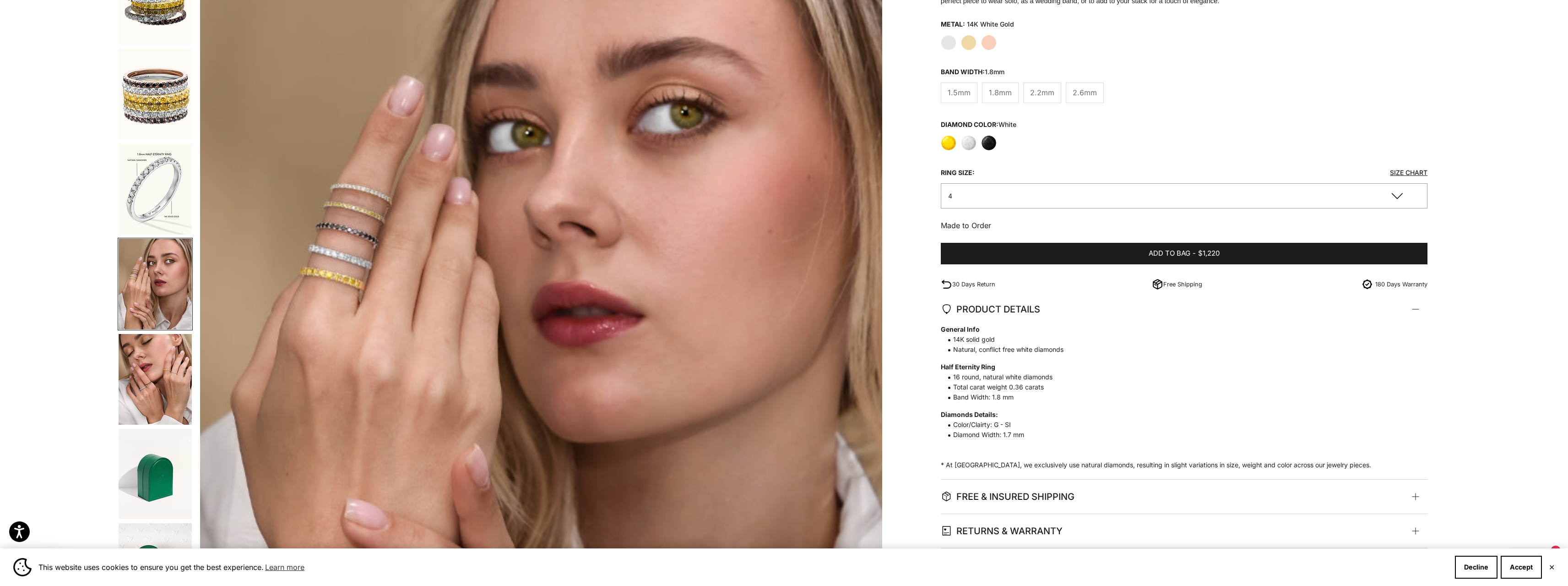
click at [150, 319] on img "Go to item 17" at bounding box center [155, 284] width 73 height 91
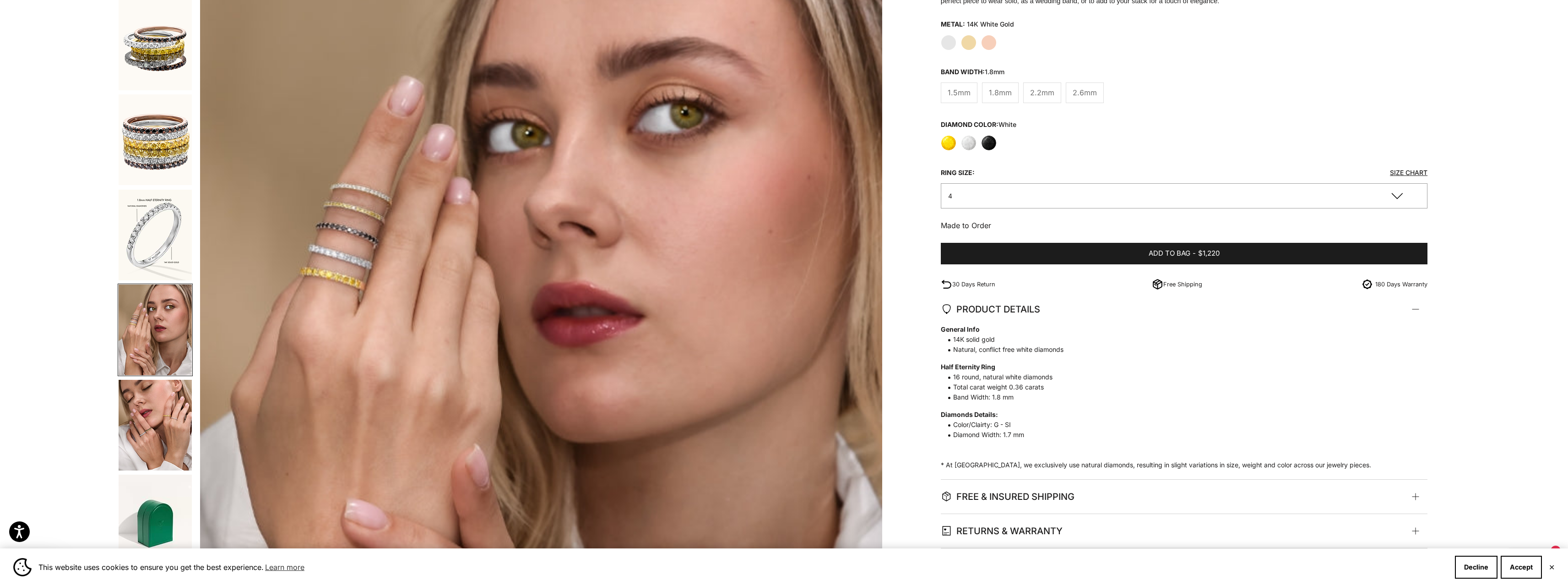
click at [152, 405] on img "Go to item 18" at bounding box center [155, 425] width 73 height 91
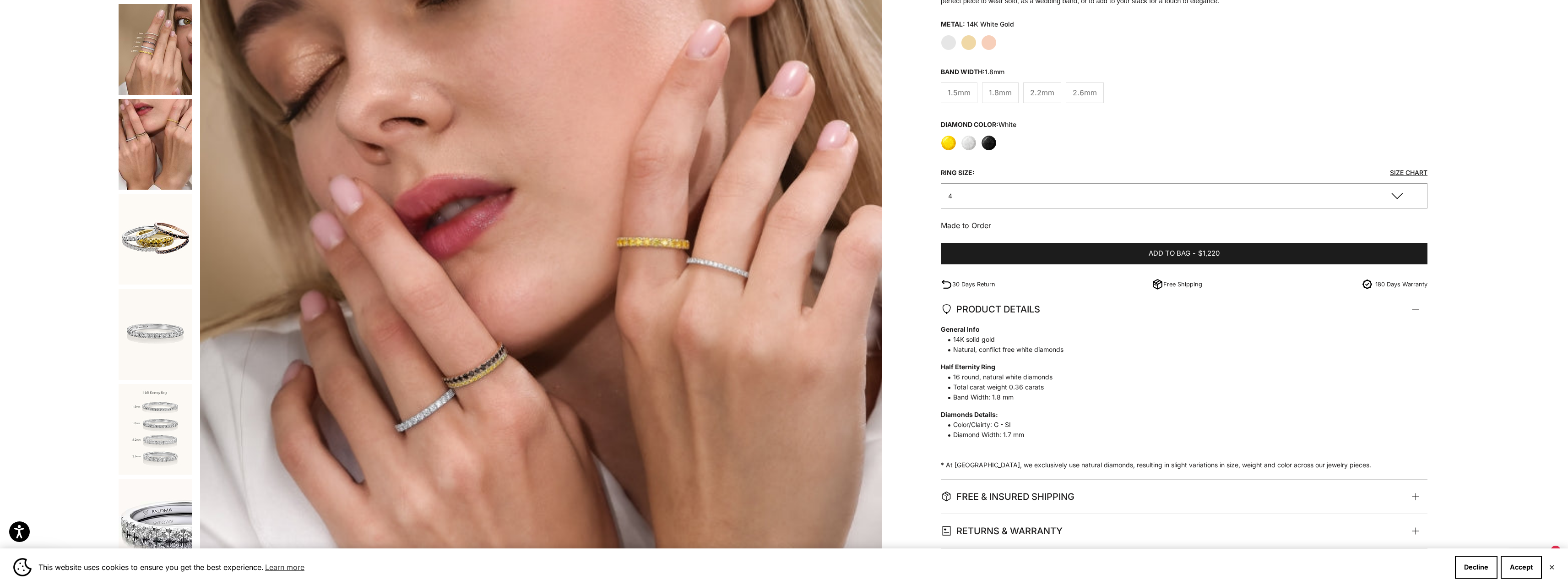
click at [166, 231] on img "Go to item 6" at bounding box center [155, 239] width 73 height 91
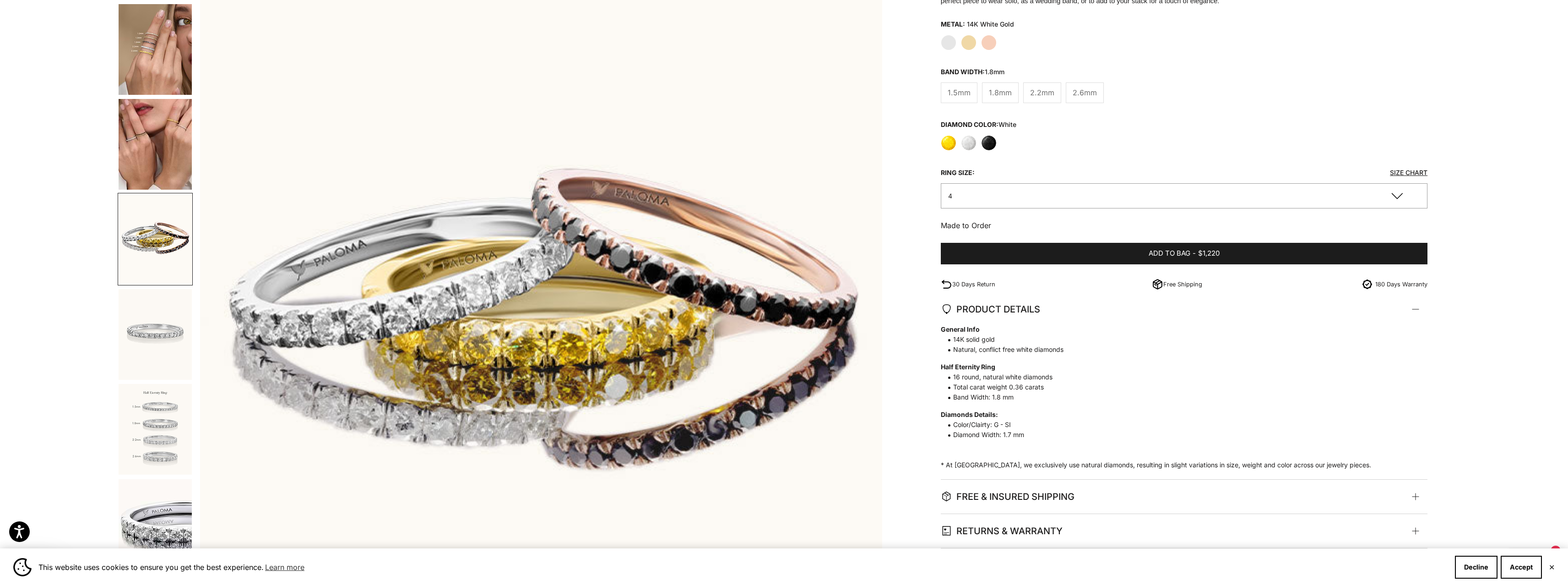
drag, startPoint x: 7, startPoint y: 294, endPoint x: 20, endPoint y: 291, distance: 13.3
click at [10, 294] on div "Home BEST SELLERS 1.8mm White Diamond Half Eternity Ring Zoom picture Save Add …" at bounding box center [784, 331] width 1568 height 887
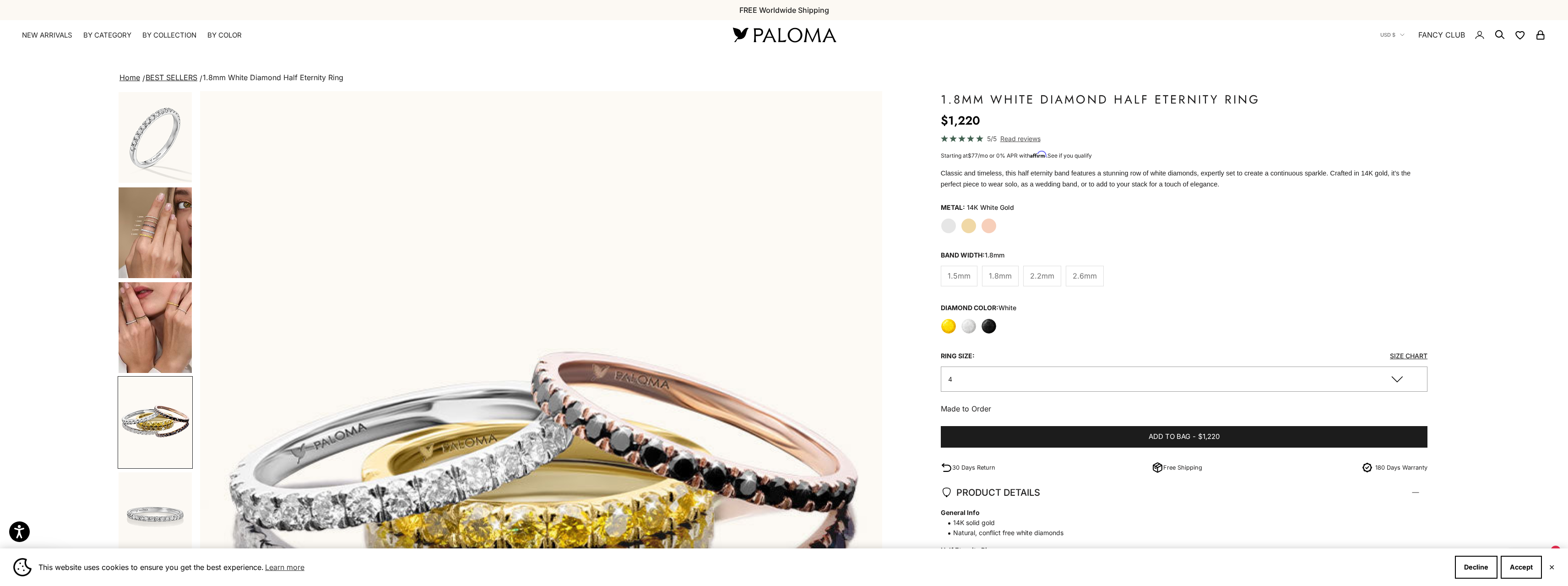
click at [149, 114] on img "Go to item 1" at bounding box center [155, 137] width 73 height 91
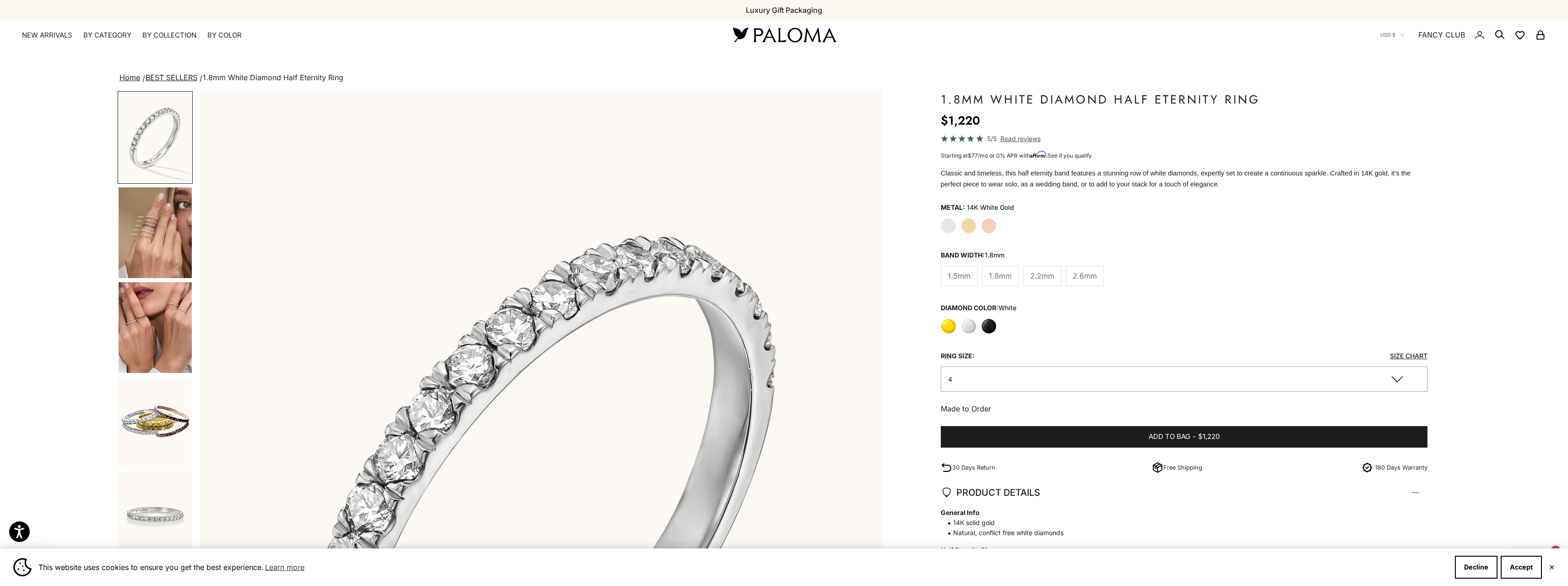
click at [968, 230] on label "Yellow Gold" at bounding box center [969, 226] width 16 height 16
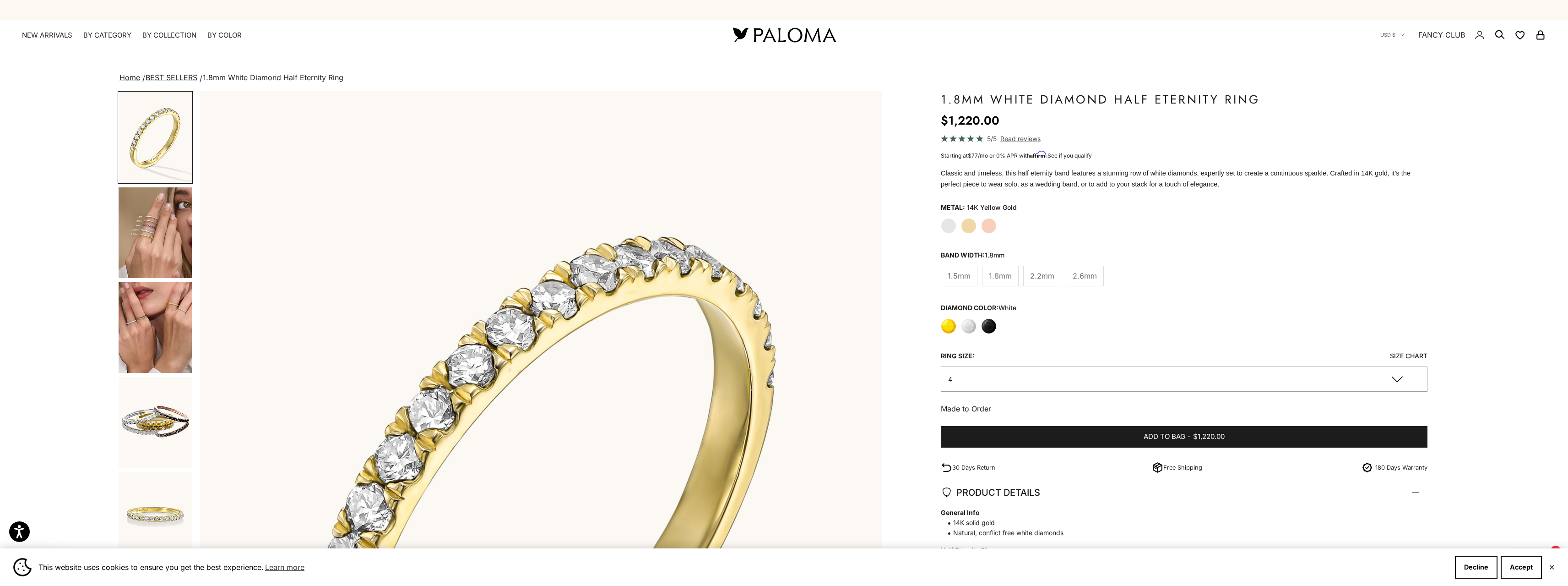
click at [991, 228] on label "Rose Gold" at bounding box center [989, 226] width 16 height 16
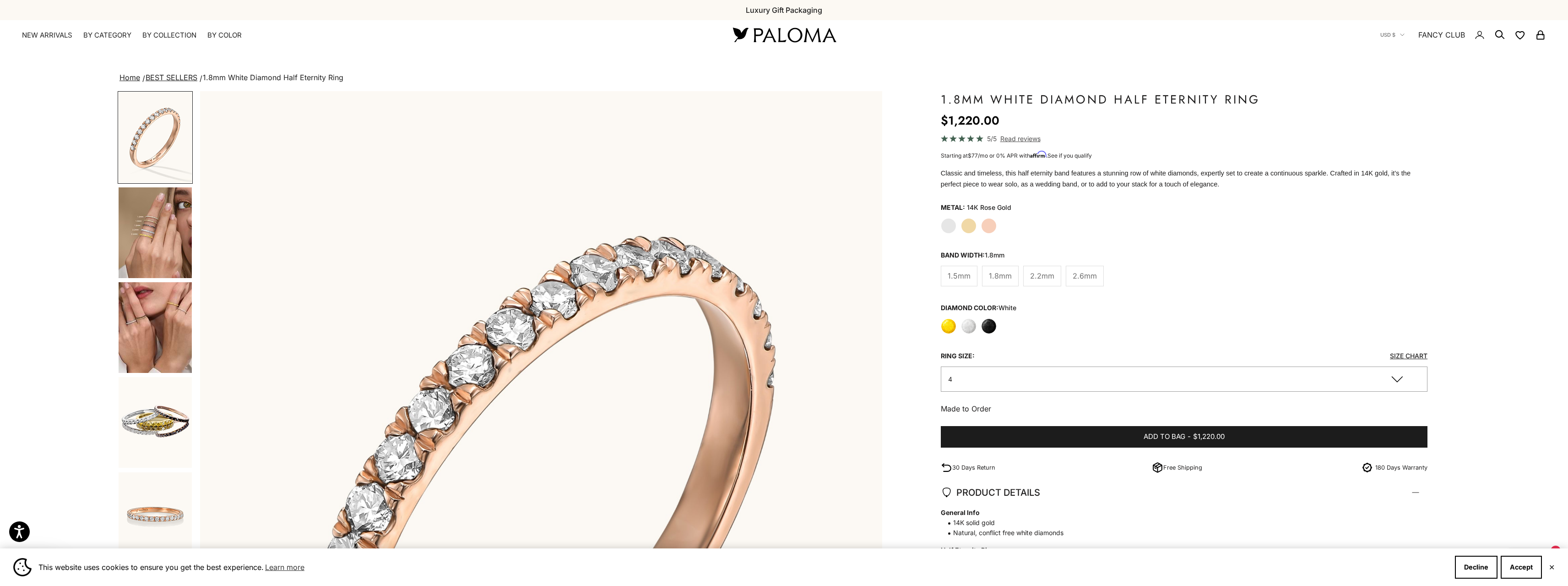
click at [975, 226] on label "Yellow Gold" at bounding box center [969, 226] width 16 height 16
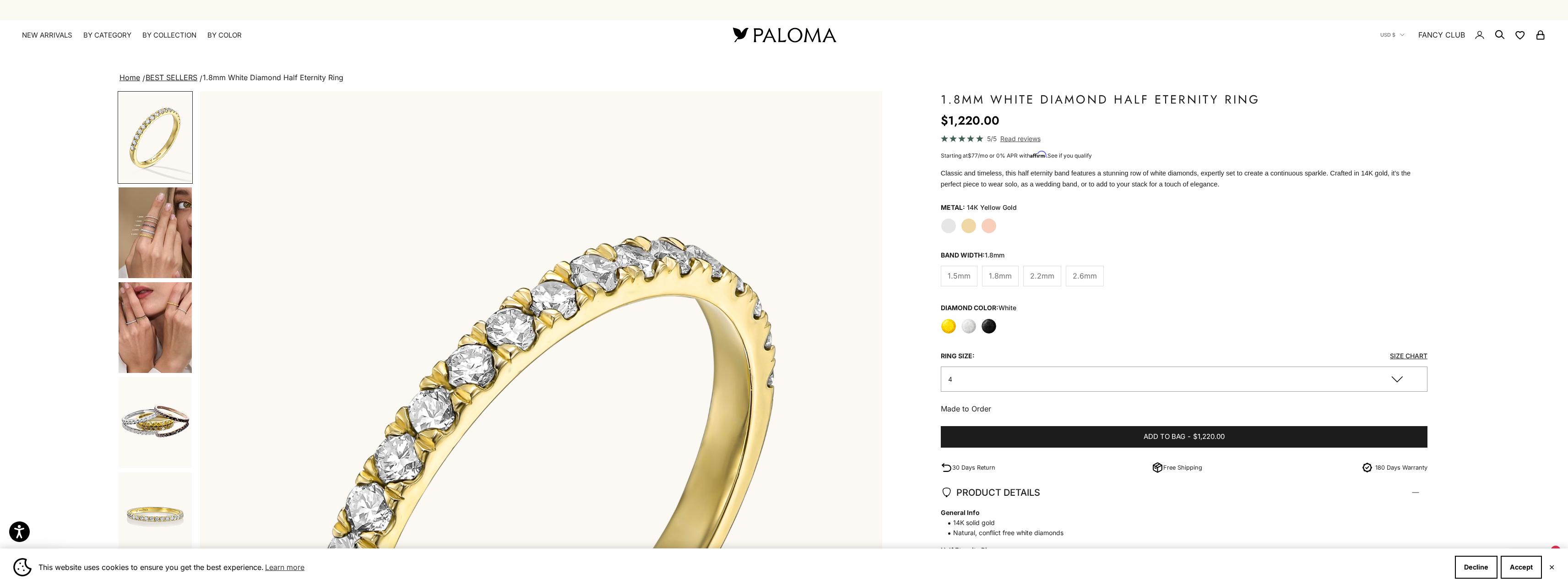
click at [985, 327] on label "Black" at bounding box center [989, 327] width 16 height 16
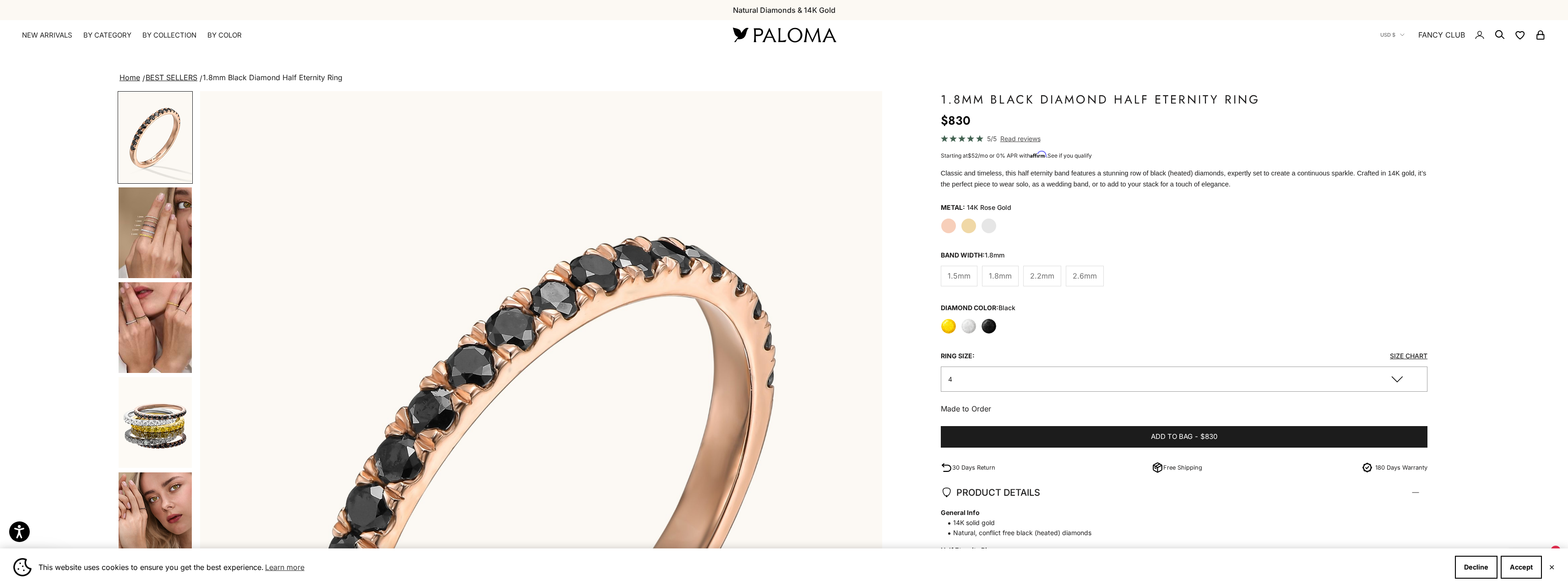
click at [974, 223] on label "Yellow Gold" at bounding box center [969, 226] width 16 height 16
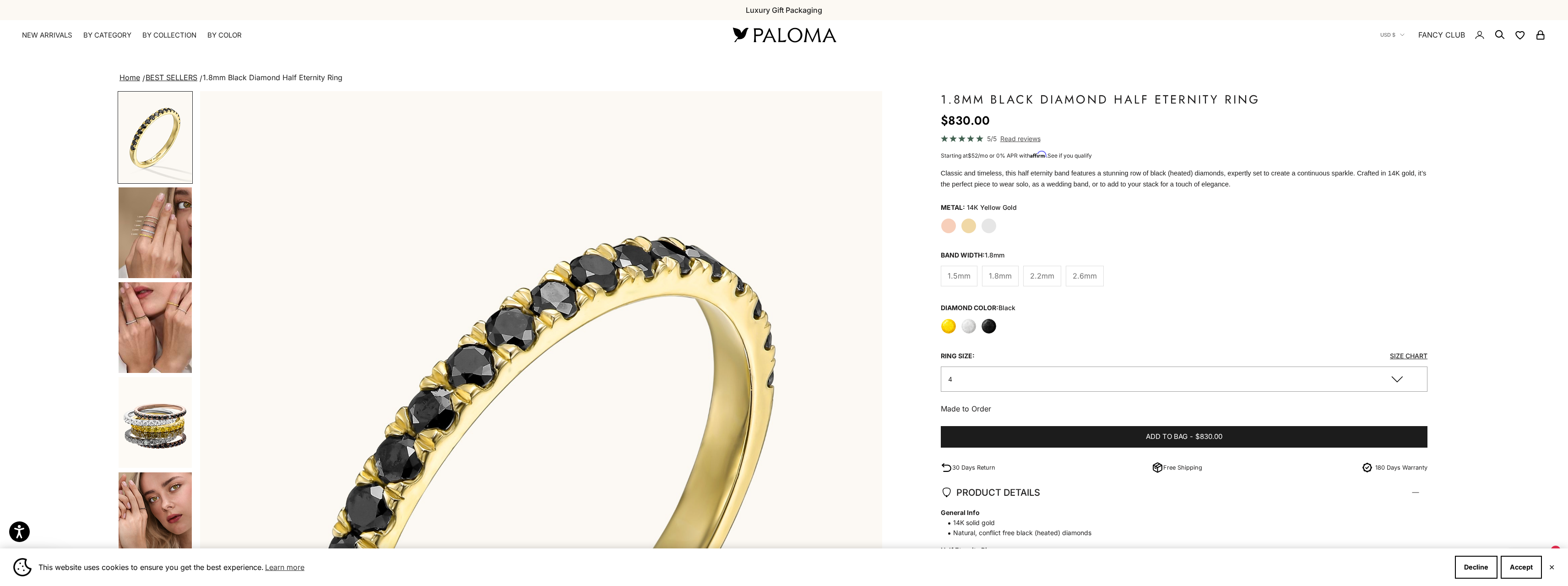
click at [950, 327] on label "Yellow" at bounding box center [949, 327] width 16 height 16
